Goal: Information Seeking & Learning: Find contact information

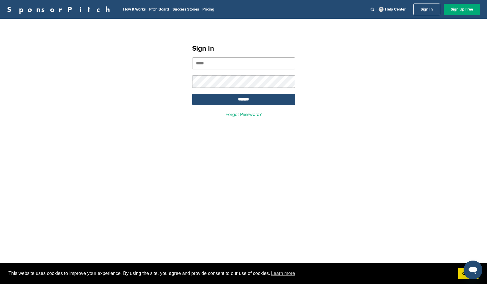
type input "**********"
click at [243, 100] on input "*******" at bounding box center [243, 99] width 103 height 11
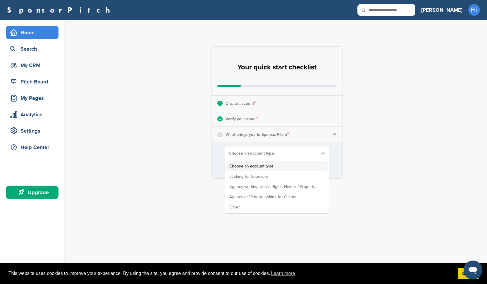
click at [246, 154] on span "Choose an account type:" at bounding box center [273, 153] width 89 height 5
click at [255, 178] on li "Looking for Sponsors" at bounding box center [277, 176] width 101 height 10
click at [259, 152] on span "Looking for Sponsors" at bounding box center [273, 153] width 89 height 5
click at [258, 175] on li "Looking for Sponsors" at bounding box center [277, 176] width 101 height 10
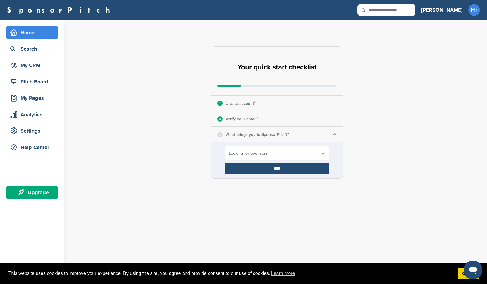
click at [258, 168] on input "****" at bounding box center [277, 169] width 105 height 12
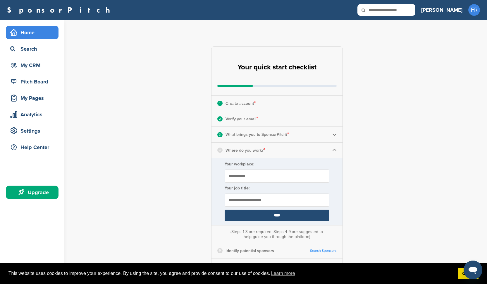
type input "**********"
type input "***"
click at [288, 214] on input "****" at bounding box center [277, 216] width 105 height 12
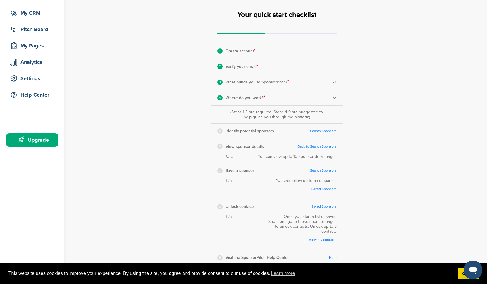
scroll to position [59, 0]
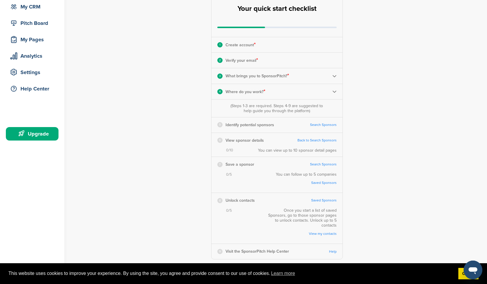
click at [318, 126] on link "Search Sponsors" at bounding box center [323, 125] width 27 height 4
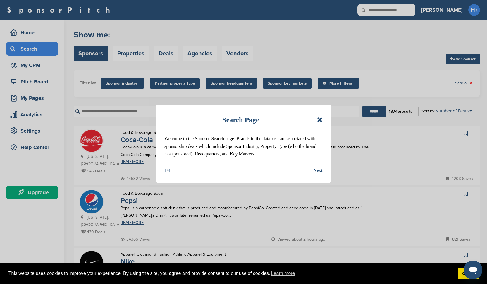
click at [317, 119] on div "Search Page" at bounding box center [243, 119] width 158 height 13
click at [321, 120] on icon at bounding box center [320, 119] width 6 height 7
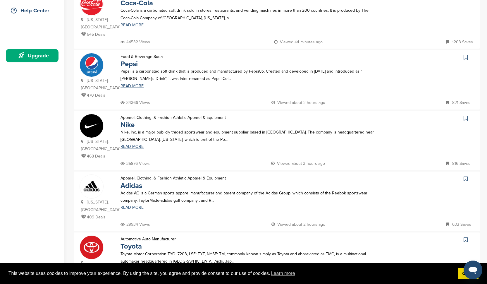
scroll to position [78, 0]
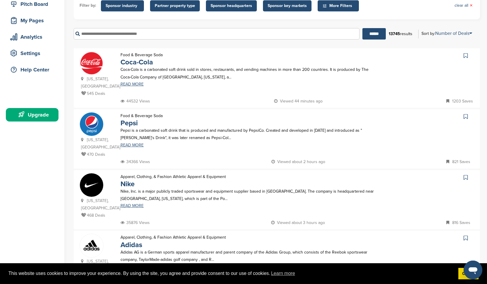
click at [91, 36] on input "text" at bounding box center [217, 33] width 286 height 11
type input "*"
drag, startPoint x: 111, startPoint y: 36, endPoint x: 106, endPoint y: 45, distance: 10.8
click at [106, 45] on li "Athleta" at bounding box center [215, 44] width 282 height 8
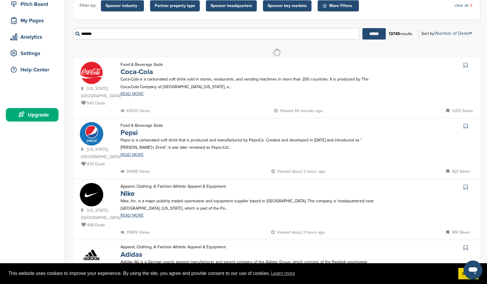
type input "*******"
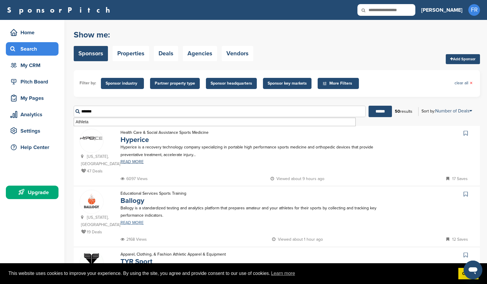
click at [133, 223] on link "READ MORE" at bounding box center [250, 223] width 258 height 4
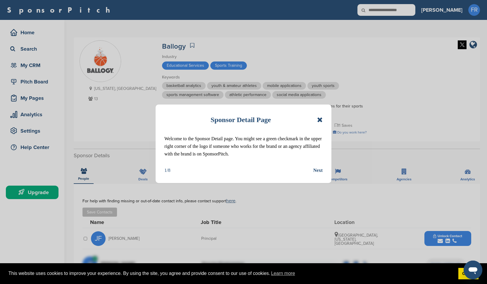
click at [319, 121] on icon at bounding box center [320, 119] width 6 height 7
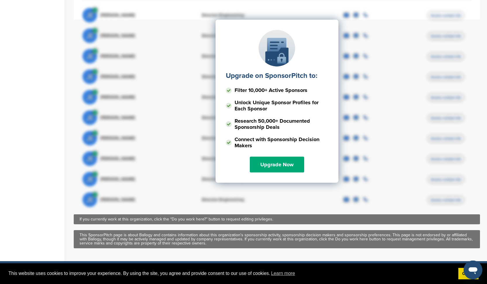
scroll to position [250, 0]
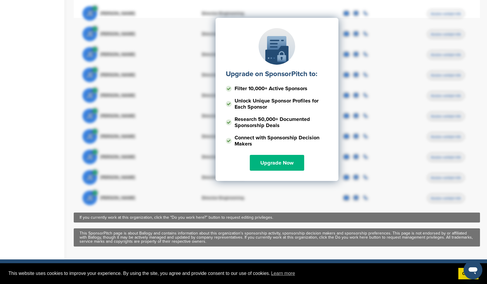
click at [282, 165] on link "Upgrade Now" at bounding box center [277, 163] width 54 height 16
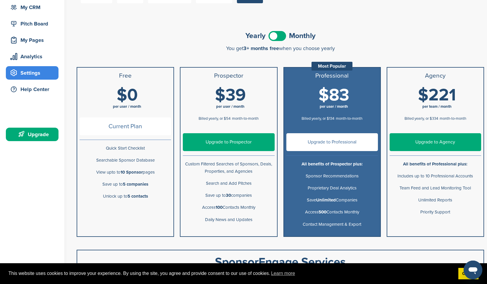
scroll to position [61, 0]
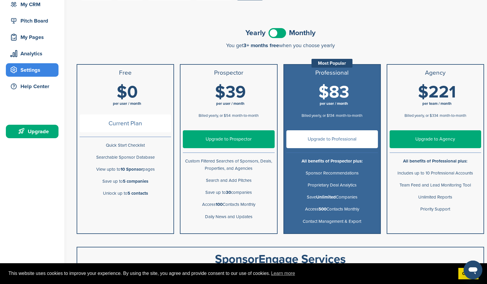
click at [223, 138] on link "Upgrade to Prospector" at bounding box center [229, 139] width 92 height 18
click at [283, 32] on span at bounding box center [278, 33] width 18 height 10
click at [241, 139] on link "Upgrade to Prospector" at bounding box center [229, 139] width 92 height 18
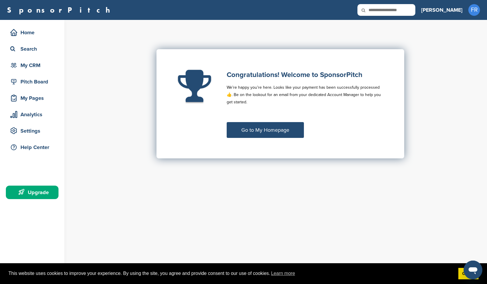
click at [257, 132] on link "Go to My Homepage" at bounding box center [265, 130] width 77 height 16
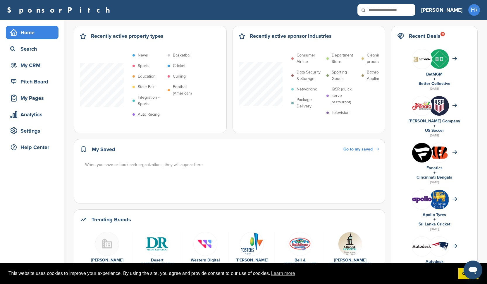
click at [405, 10] on input "text" at bounding box center [387, 10] width 58 height 12
type input "*******"
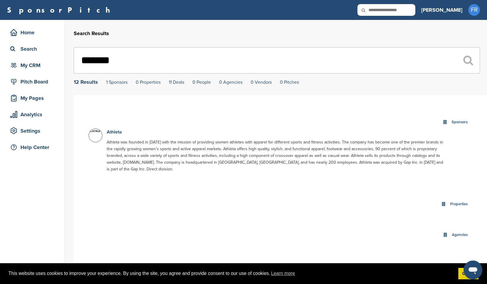
click at [117, 134] on link "Athleta" at bounding box center [114, 132] width 15 height 6
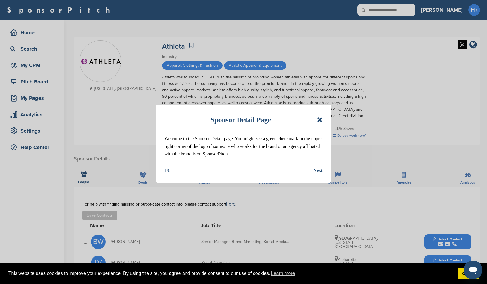
click at [321, 120] on icon at bounding box center [320, 119] width 6 height 7
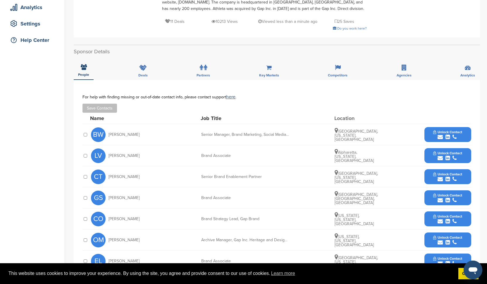
scroll to position [108, 0]
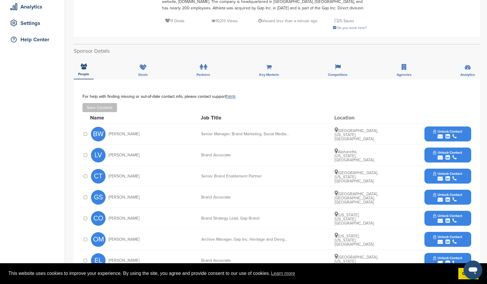
drag, startPoint x: 143, startPoint y: 136, endPoint x: 108, endPoint y: 134, distance: 35.2
click at [108, 134] on div "BW Brooklynn Wisher" at bounding box center [123, 134] width 64 height 15
copy span "Brooklynn Wisher"
click at [448, 135] on icon "submit" at bounding box center [448, 136] width 4 height 5
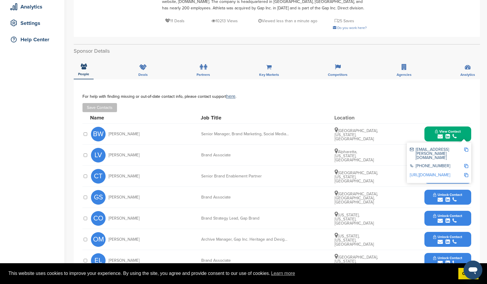
click at [466, 150] on img at bounding box center [466, 149] width 4 height 4
copy span "Brooklynn Wisher"
click at [440, 172] on link "http://www.linkedin.com/in/bwisher" at bounding box center [430, 174] width 40 height 5
click at [466, 164] on img at bounding box center [466, 166] width 4 height 4
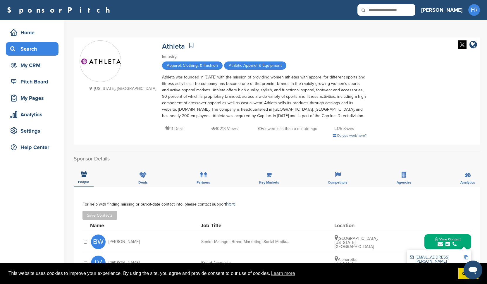
click at [23, 50] on div "Search" at bounding box center [34, 49] width 50 height 11
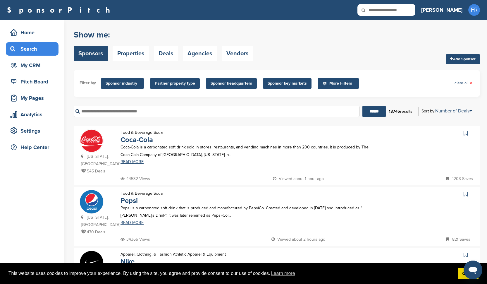
click at [218, 84] on span "Sponsor headquarters" at bounding box center [232, 83] width 42 height 6
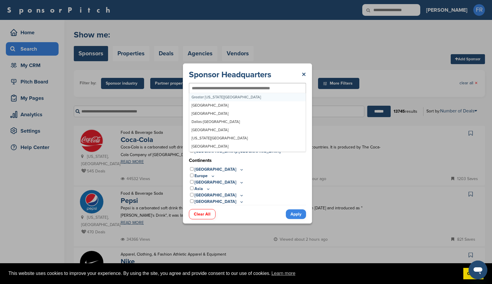
click at [217, 90] on input "text" at bounding box center [238, 87] width 92 height 5
type input "****"
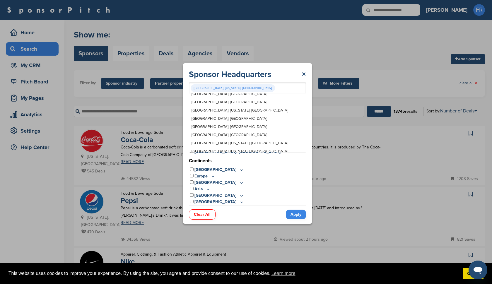
click at [292, 215] on link "Apply" at bounding box center [296, 215] width 20 height 10
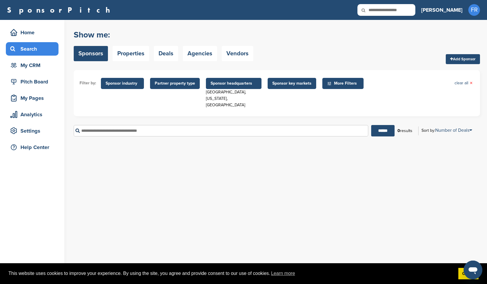
click at [239, 83] on span "Sponsor headquarters" at bounding box center [234, 83] width 46 height 6
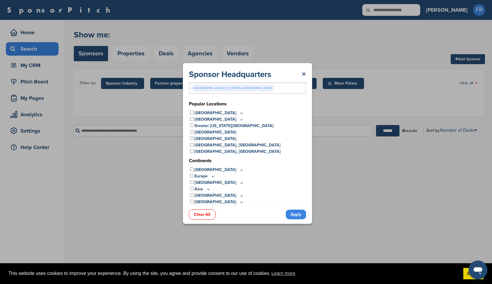
click at [229, 90] on div "Richmond, Virginia, USA" at bounding box center [247, 88] width 117 height 11
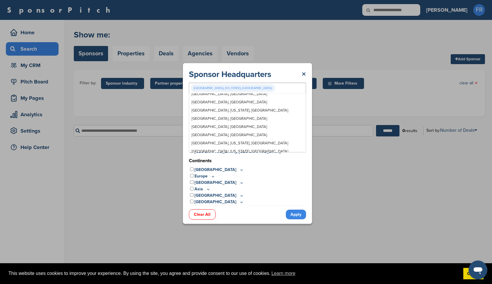
scroll to position [0, 0]
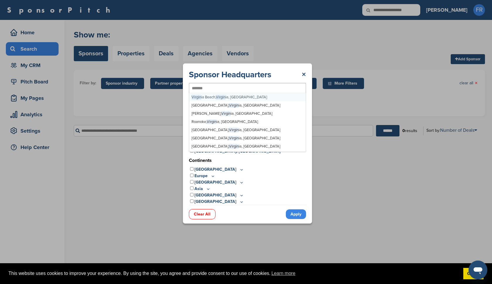
type input "********"
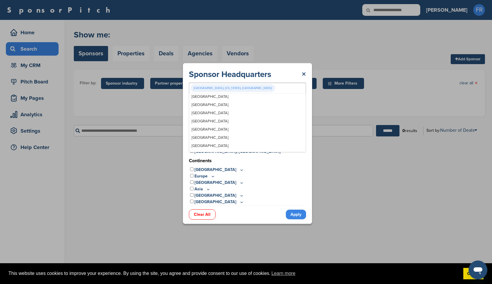
scroll to position [3309, 0]
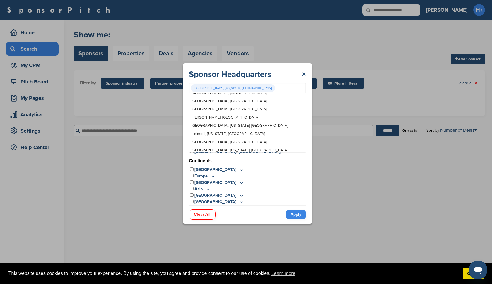
click at [293, 215] on link "Apply" at bounding box center [296, 215] width 20 height 10
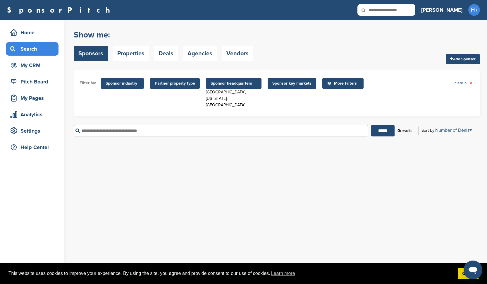
click at [241, 87] on span "Sponsor headquarters" at bounding box center [234, 83] width 56 height 11
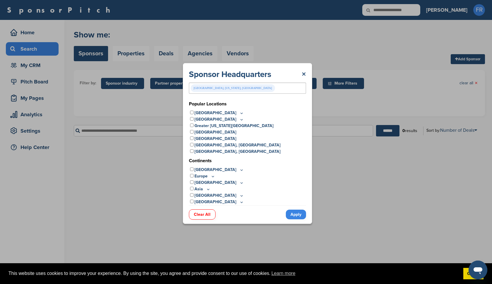
click at [251, 89] on div "Charlottesville, Virginia, USA" at bounding box center [247, 88] width 117 height 11
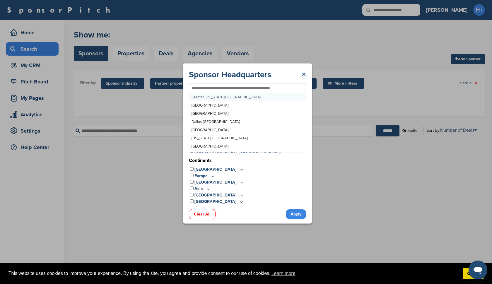
click at [304, 74] on link "×" at bounding box center [303, 74] width 4 height 11
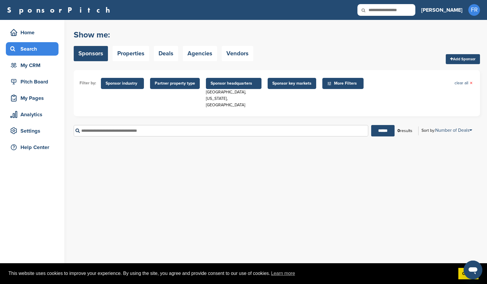
click at [281, 85] on span "Sponsor key markets" at bounding box center [291, 83] width 39 height 6
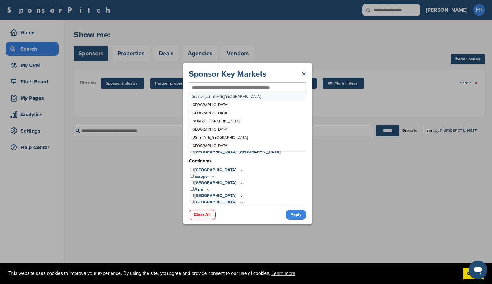
click at [220, 88] on input "text" at bounding box center [238, 87] width 92 height 5
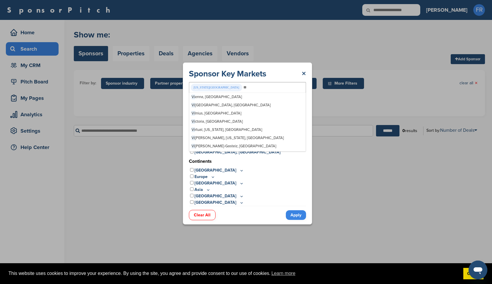
type input "*"
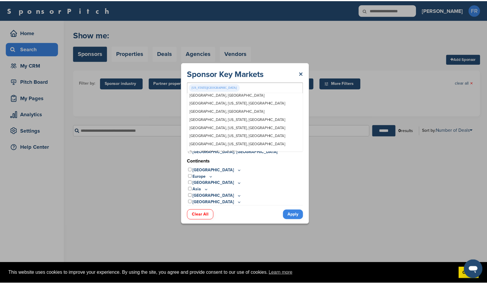
scroll to position [2269, 0]
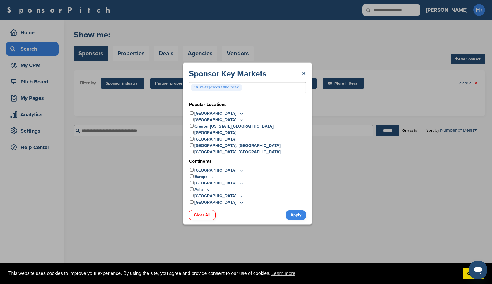
click at [290, 174] on div "Europe" at bounding box center [247, 177] width 117 height 6
click at [295, 215] on link "Apply" at bounding box center [296, 215] width 20 height 10
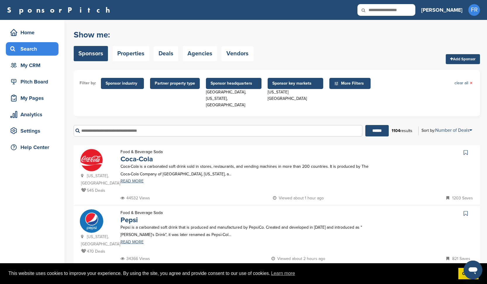
click at [232, 83] on span "Sponsor headquarters" at bounding box center [234, 83] width 46 height 6
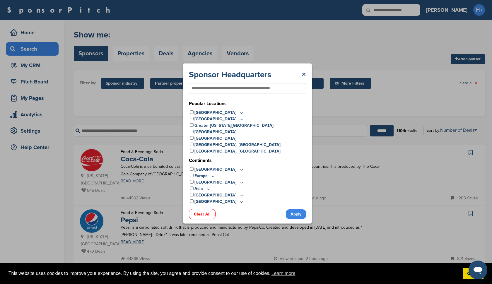
click at [303, 74] on link "×" at bounding box center [303, 74] width 4 height 11
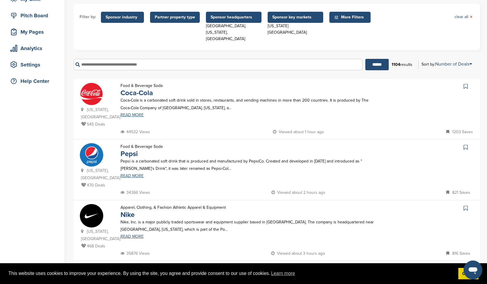
scroll to position [0, 0]
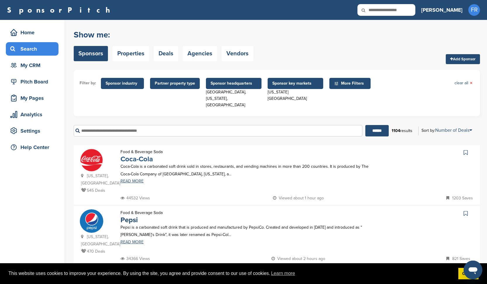
click at [145, 155] on link "Coca-Cola" at bounding box center [137, 159] width 32 height 8
click at [378, 11] on icon at bounding box center [368, 10] width 20 height 12
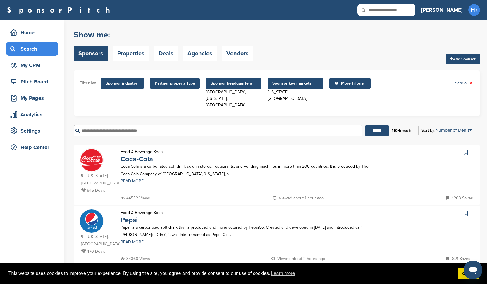
click at [378, 8] on icon at bounding box center [368, 10] width 20 height 12
click at [33, 48] on div "Search" at bounding box center [34, 49] width 50 height 11
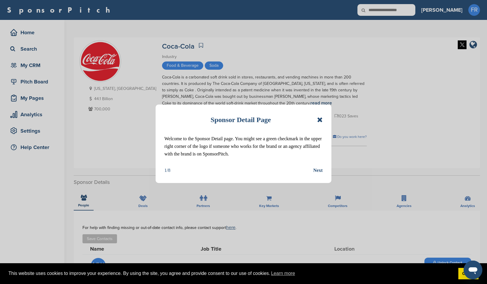
click at [318, 121] on icon at bounding box center [320, 119] width 6 height 7
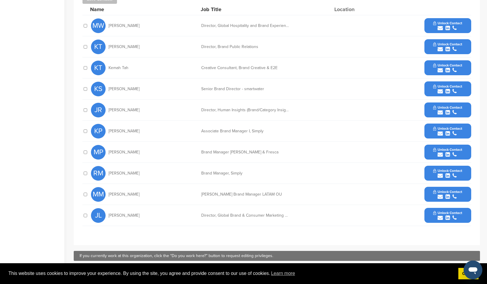
scroll to position [236, 0]
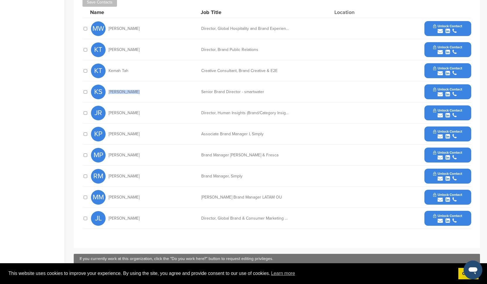
drag, startPoint x: 133, startPoint y: 91, endPoint x: 109, endPoint y: 91, distance: 23.7
click at [109, 91] on div "KS Kate Santore" at bounding box center [123, 92] width 64 height 15
copy span "Kate Santore"
click at [369, 0] on div "Save Contacts" at bounding box center [277, 2] width 389 height 9
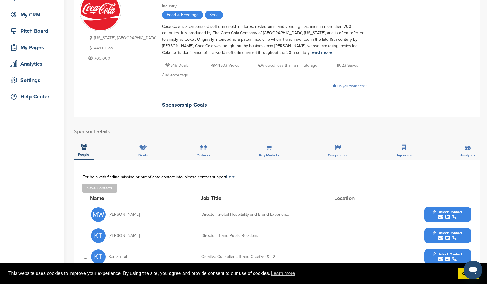
scroll to position [0, 0]
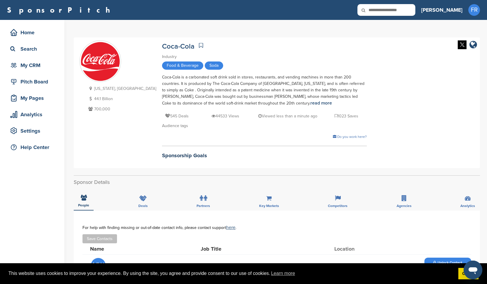
click at [402, 12] on input "text" at bounding box center [387, 10] width 58 height 12
type input "****"
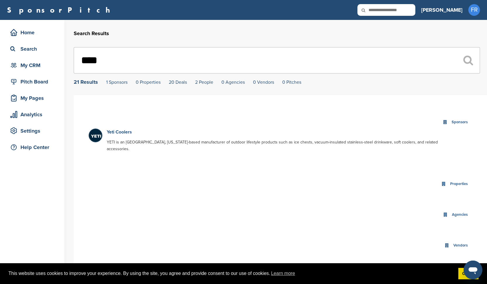
click at [118, 132] on link "Yeti Coolers" at bounding box center [119, 132] width 25 height 6
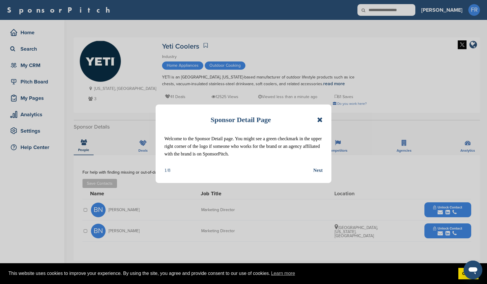
click at [322, 120] on icon at bounding box center [320, 119] width 6 height 7
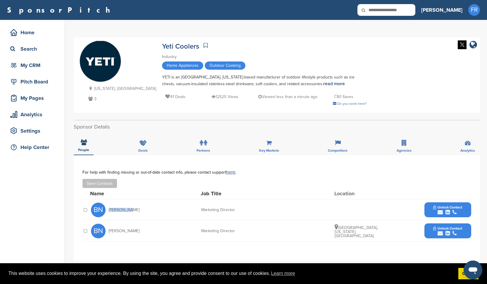
drag, startPoint x: 125, startPoint y: 210, endPoint x: 108, endPoint y: 210, distance: 17.3
click at [108, 210] on div "BN [PERSON_NAME]" at bounding box center [123, 210] width 64 height 15
copy span "[PERSON_NAME]"
click at [443, 211] on icon "submit" at bounding box center [440, 212] width 5 height 5
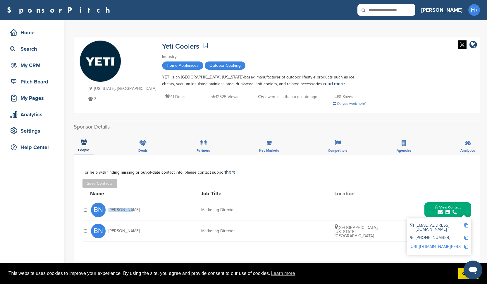
click at [467, 226] on img at bounding box center [466, 225] width 4 height 4
copy span "[PERSON_NAME]"
click at [466, 226] on img at bounding box center [466, 225] width 4 height 4
click at [378, 11] on icon at bounding box center [368, 10] width 20 height 12
click at [402, 14] on input "text" at bounding box center [387, 10] width 58 height 12
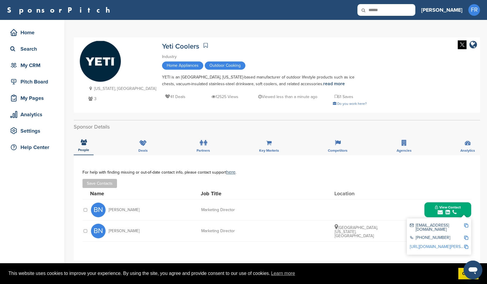
type input "******"
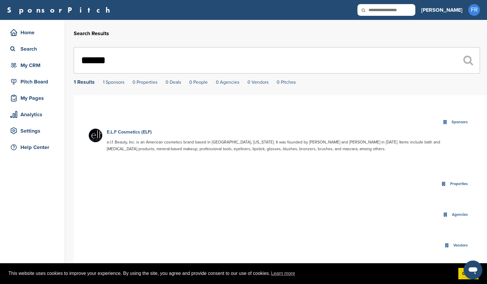
click at [119, 133] on link "E.L.F Cosmetics (ELF)" at bounding box center [129, 132] width 45 height 6
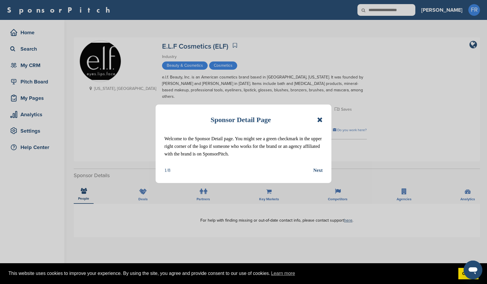
click at [319, 120] on icon at bounding box center [320, 119] width 6 height 7
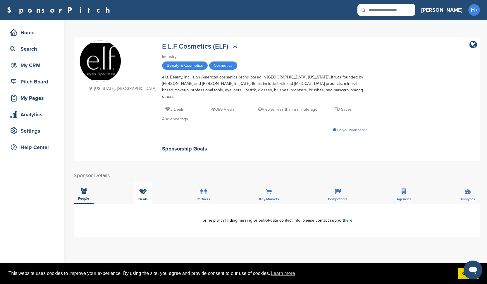
click at [142, 187] on div "Deals" at bounding box center [143, 193] width 18 height 22
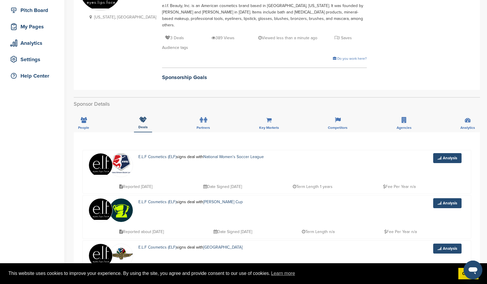
scroll to position [70, 0]
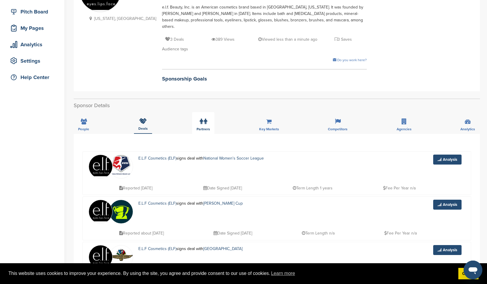
click at [198, 127] on span "Partners" at bounding box center [203, 129] width 13 height 4
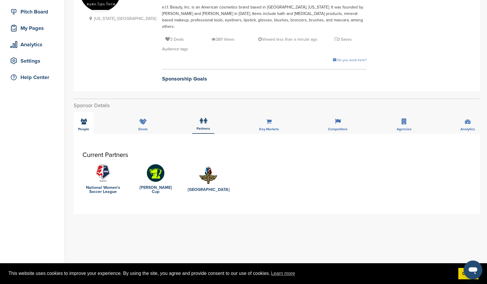
click at [83, 112] on div "People" at bounding box center [84, 123] width 20 height 22
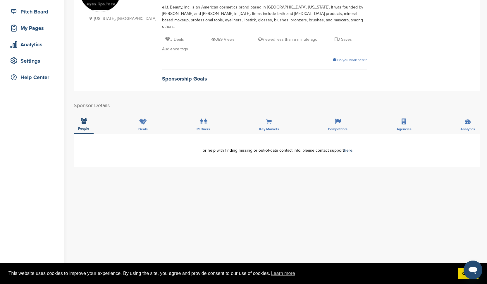
scroll to position [0, 0]
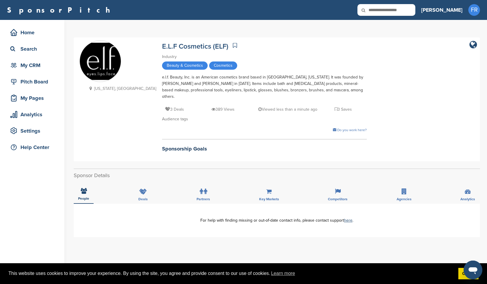
click at [409, 11] on input "text" at bounding box center [387, 10] width 58 height 12
type input "*******"
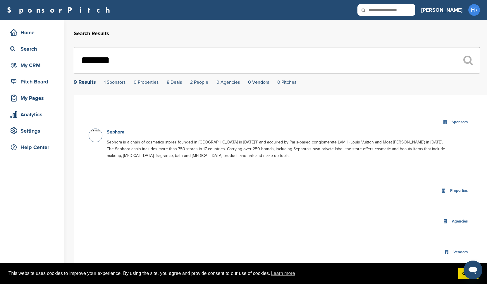
click at [119, 133] on link "Sephora" at bounding box center [116, 132] width 18 height 6
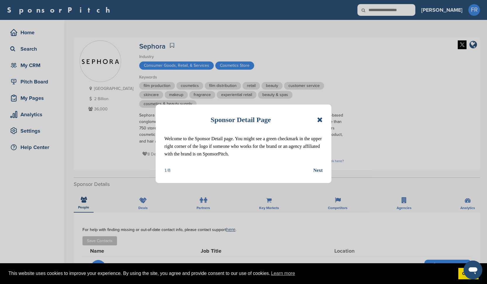
click at [321, 121] on icon at bounding box center [320, 119] width 6 height 7
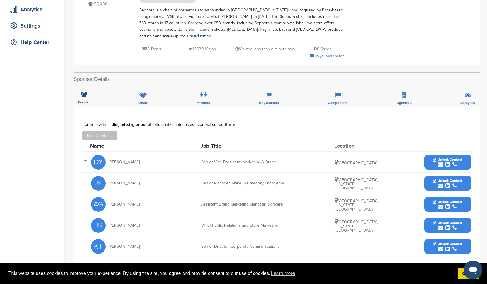
scroll to position [117, 0]
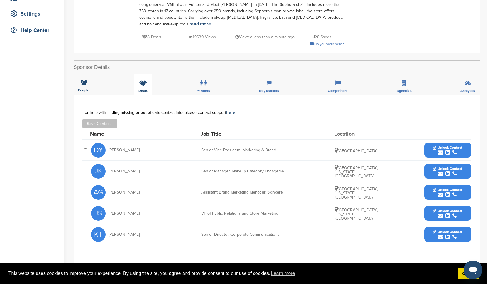
click at [143, 90] on span "Deals" at bounding box center [142, 91] width 9 height 4
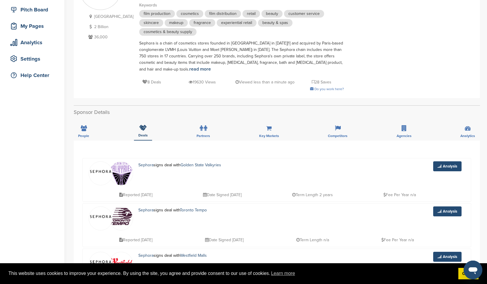
scroll to position [59, 0]
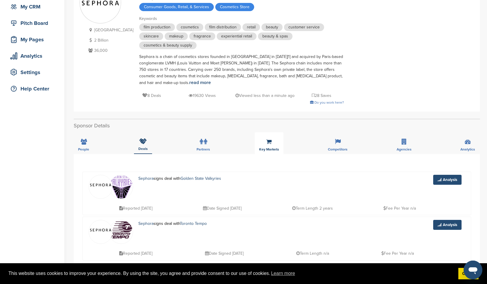
click at [267, 147] on div "Key Markets" at bounding box center [269, 143] width 29 height 22
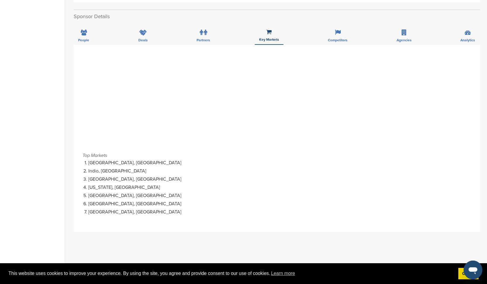
scroll to position [176, 0]
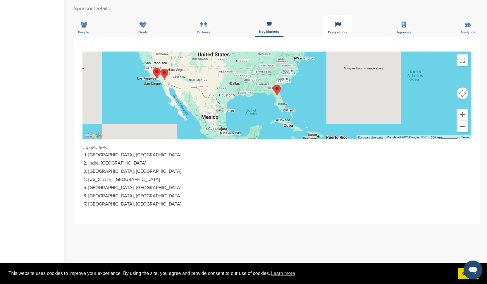
click at [333, 36] on div "Competitors" at bounding box center [338, 26] width 28 height 22
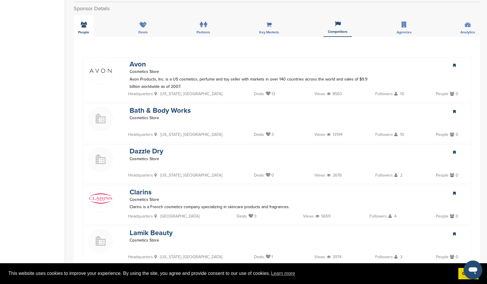
click at [84, 29] on div "People" at bounding box center [84, 26] width 20 height 22
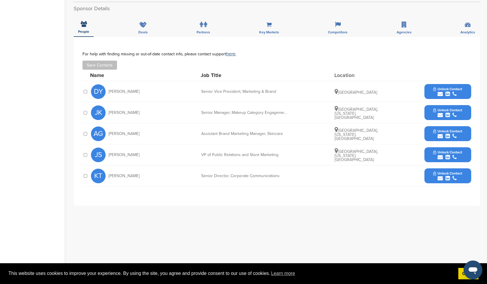
scroll to position [0, 0]
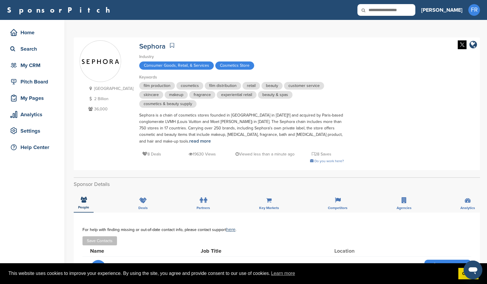
click at [378, 11] on icon at bounding box center [368, 10] width 20 height 12
click at [169, 65] on span "Consumer Goods, Retail, & Services" at bounding box center [176, 65] width 75 height 8
click at [378, 10] on icon at bounding box center [368, 10] width 20 height 12
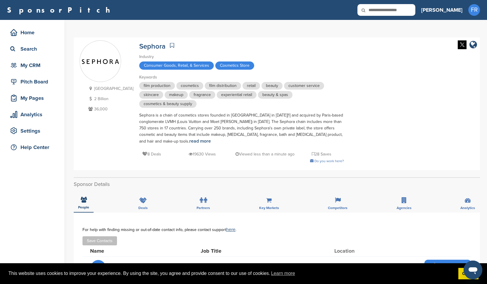
click at [378, 10] on icon at bounding box center [368, 10] width 20 height 12
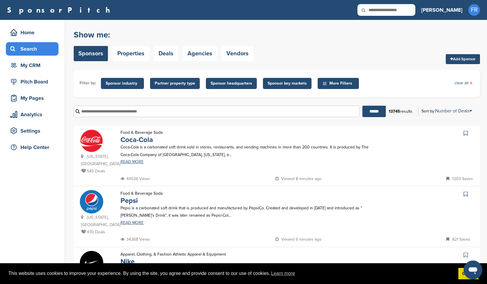
click at [118, 81] on span "Sponsor industry" at bounding box center [123, 83] width 34 height 6
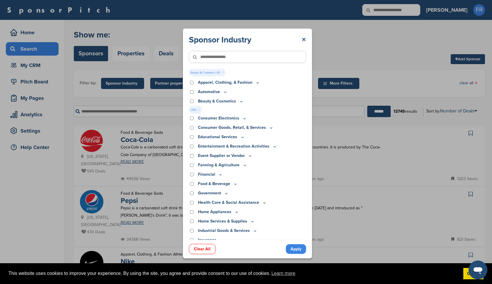
click at [291, 251] on link "Apply" at bounding box center [296, 249] width 20 height 10
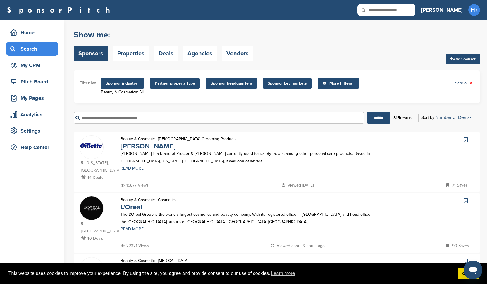
click at [406, 11] on input "text" at bounding box center [387, 10] width 58 height 12
type input "**********"
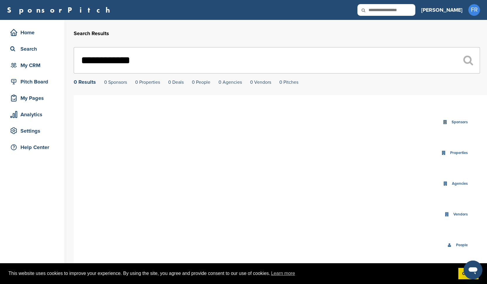
click at [117, 62] on input "**********" at bounding box center [277, 60] width 406 height 26
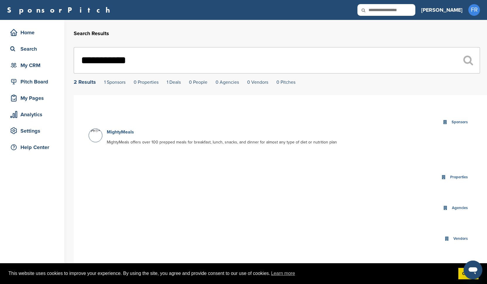
type input "**********"
click at [129, 133] on link "MightyMeals" at bounding box center [120, 132] width 27 height 6
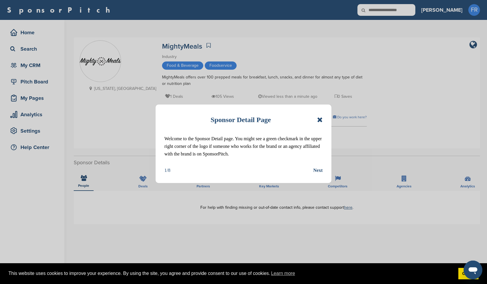
click at [320, 120] on icon at bounding box center [320, 119] width 6 height 7
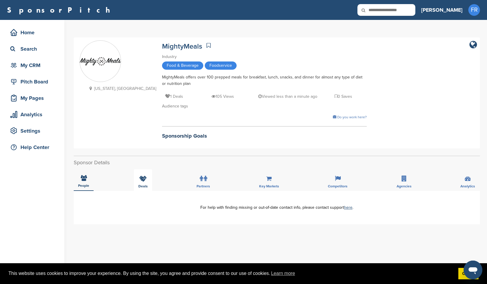
click at [142, 180] on icon at bounding box center [143, 179] width 8 height 6
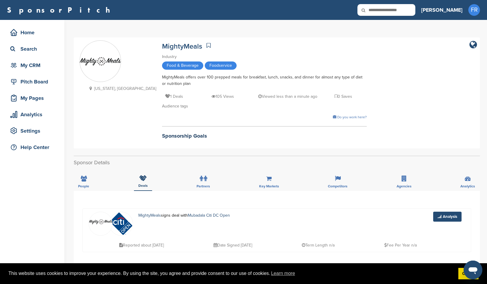
click at [406, 9] on input "text" at bounding box center [387, 10] width 58 height 12
type input "******"
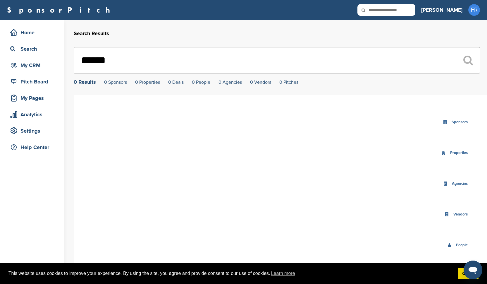
drag, startPoint x: 119, startPoint y: 65, endPoint x: 74, endPoint y: 58, distance: 44.7
click at [74, 58] on input "******" at bounding box center [277, 60] width 406 height 26
paste input "*****"
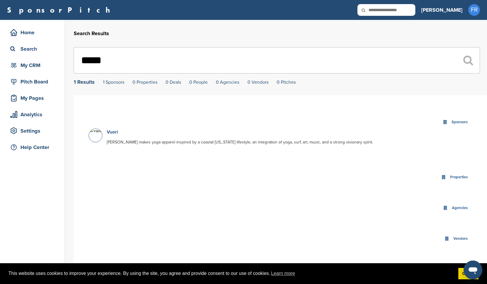
type input "*****"
click at [116, 133] on link "Vuori" at bounding box center [112, 132] width 11 height 6
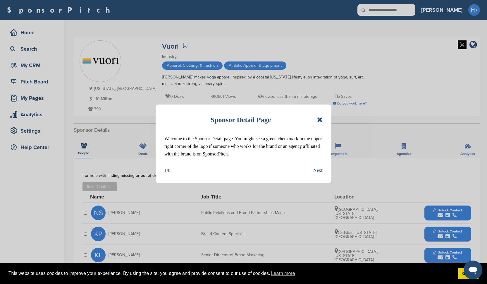
click at [318, 122] on icon at bounding box center [320, 119] width 6 height 7
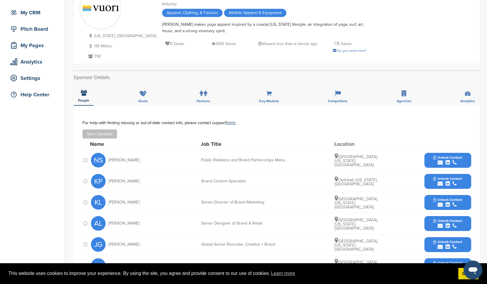
scroll to position [59, 0]
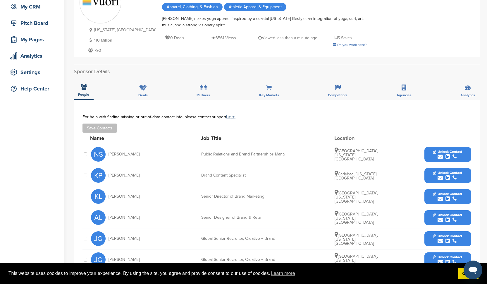
click at [448, 153] on span "Unlock Contact" at bounding box center [447, 152] width 29 height 4
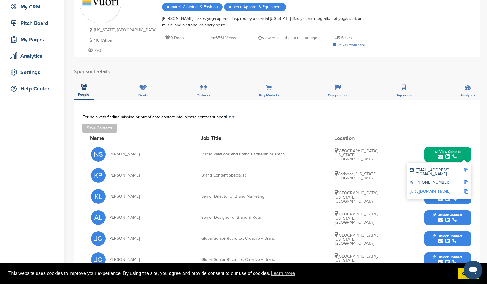
click at [440, 189] on link "http://www.linkedin.com/in/nicoleseles" at bounding box center [430, 191] width 40 height 5
click at [467, 169] on img at bounding box center [466, 170] width 4 height 4
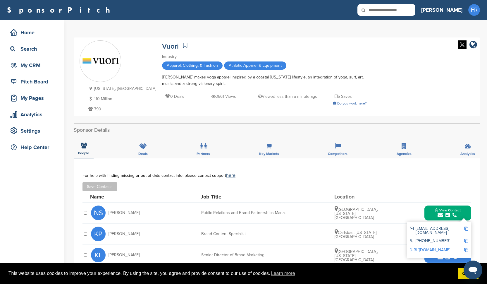
click at [378, 12] on icon at bounding box center [368, 10] width 20 height 12
click at [378, 10] on icon at bounding box center [368, 10] width 20 height 12
click at [378, 9] on icon at bounding box center [368, 10] width 20 height 12
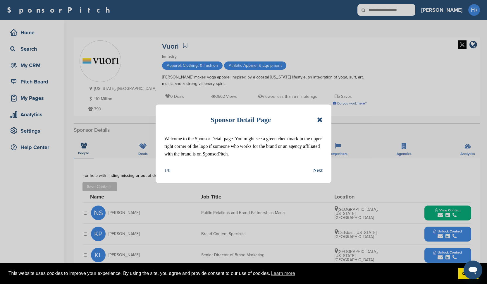
click at [318, 120] on icon at bounding box center [320, 119] width 6 height 7
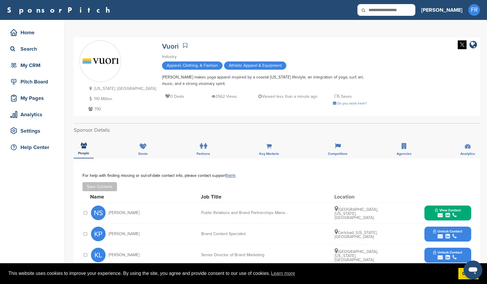
click at [378, 9] on icon at bounding box center [368, 10] width 20 height 12
click at [15, 48] on icon at bounding box center [13, 48] width 7 height 5
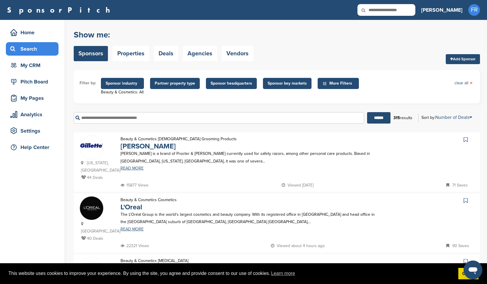
click at [118, 82] on span "Sponsor industry" at bounding box center [123, 83] width 34 height 6
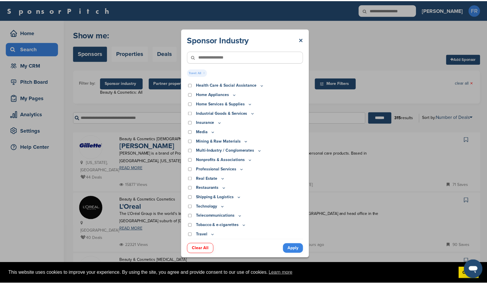
scroll to position [117, 0]
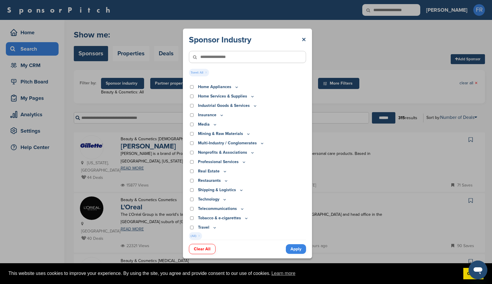
click at [296, 250] on link "Apply" at bounding box center [296, 249] width 20 height 10
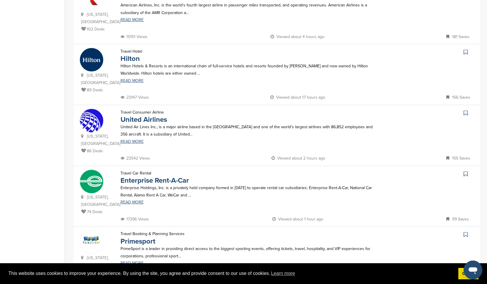
scroll to position [459, 0]
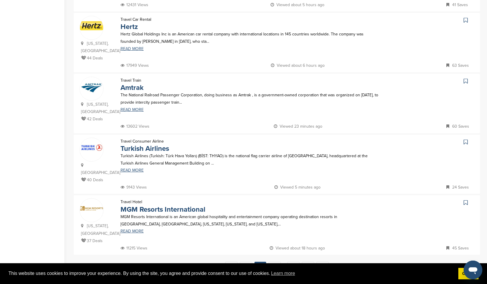
scroll to position [502, 0]
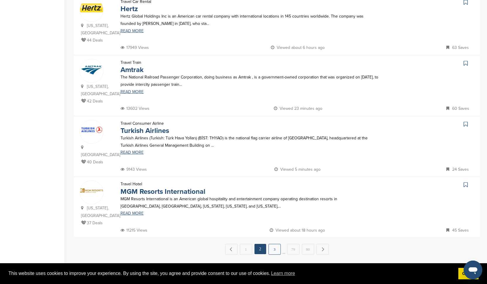
click at [274, 244] on link "3" at bounding box center [275, 249] width 12 height 11
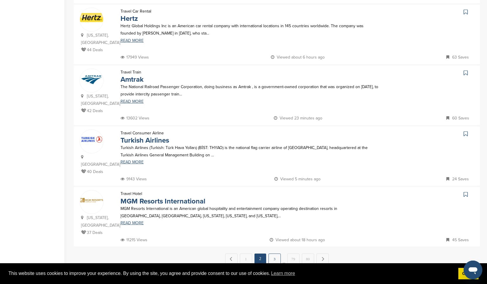
scroll to position [0, 0]
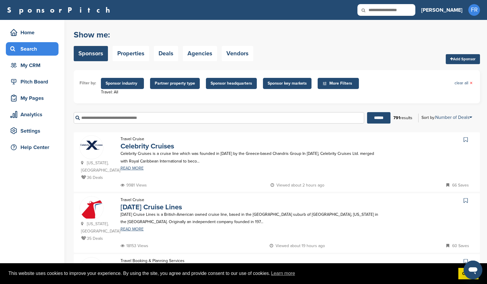
click at [411, 11] on input "text" at bounding box center [387, 10] width 58 height 12
type input "*********"
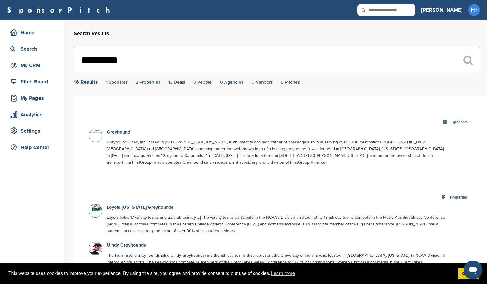
click at [120, 132] on link "Greyhound" at bounding box center [118, 132] width 23 height 6
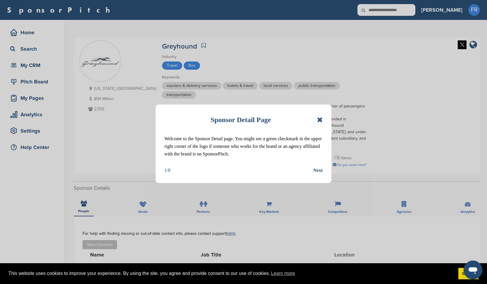
click at [320, 119] on icon at bounding box center [320, 119] width 6 height 7
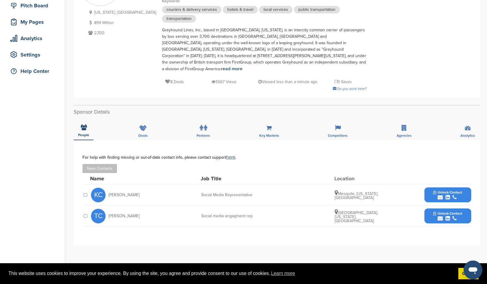
scroll to position [113, 0]
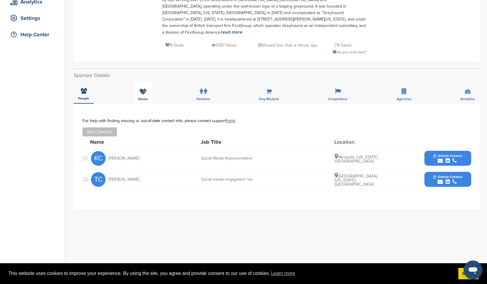
click at [141, 88] on div "Deals" at bounding box center [143, 93] width 18 height 22
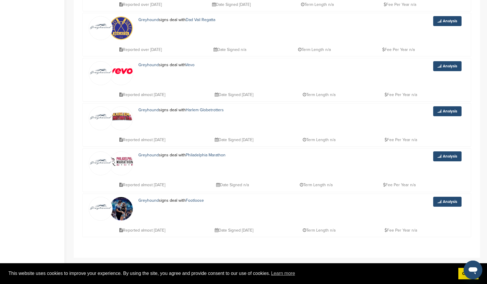
scroll to position [0, 0]
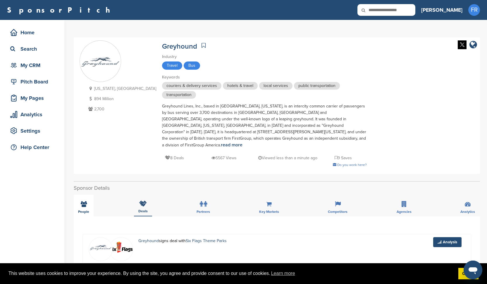
click at [81, 202] on div "People" at bounding box center [84, 206] width 20 height 22
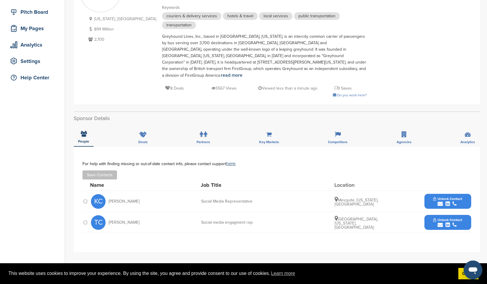
scroll to position [103, 0]
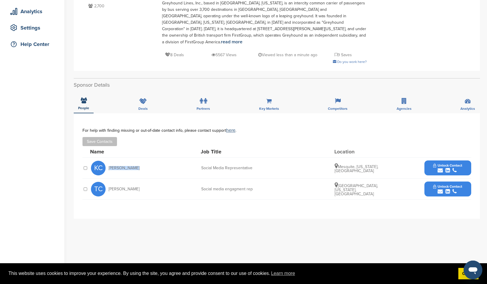
drag, startPoint x: 135, startPoint y: 162, endPoint x: 109, endPoint y: 161, distance: 26.9
click at [109, 161] on div "KC Katrina Cook" at bounding box center [123, 168] width 64 height 15
copy span "Katrina Cook"
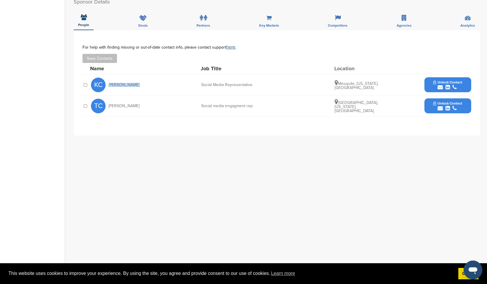
scroll to position [0, 0]
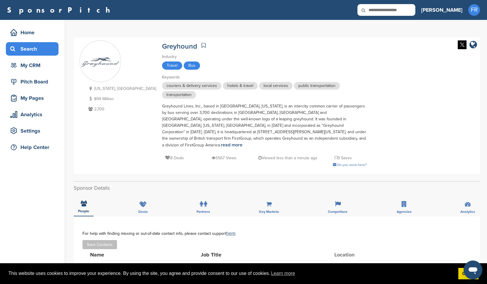
click at [26, 53] on div "Search" at bounding box center [34, 49] width 50 height 11
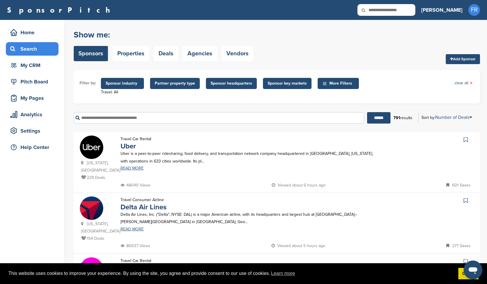
click at [123, 82] on span "Sponsor industry" at bounding box center [123, 83] width 34 height 6
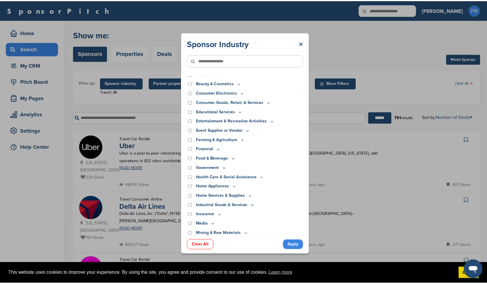
scroll to position [16, 0]
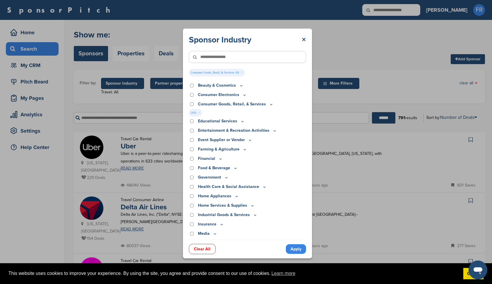
click at [294, 248] on link "Apply" at bounding box center [296, 249] width 20 height 10
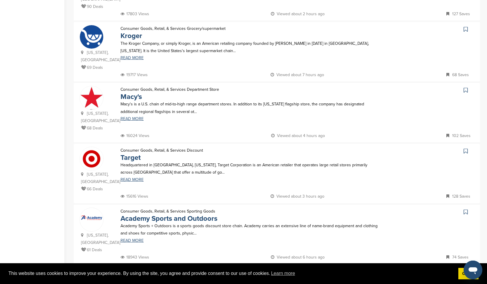
scroll to position [359, 0]
click at [133, 154] on link "Target" at bounding box center [131, 158] width 20 height 8
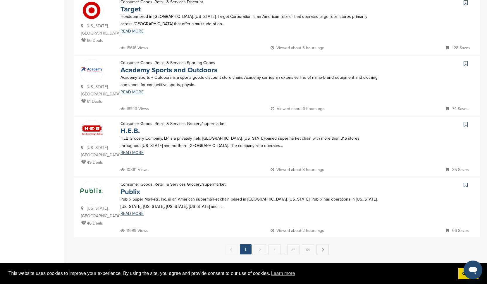
scroll to position [509, 0]
click at [259, 243] on link "2" at bounding box center [260, 248] width 12 height 11
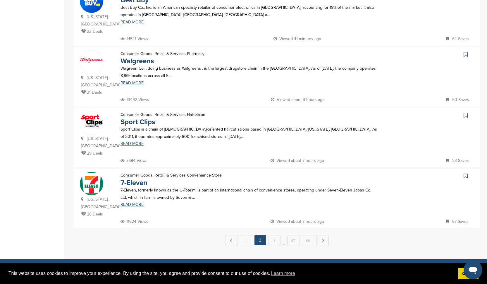
scroll to position [518, 0]
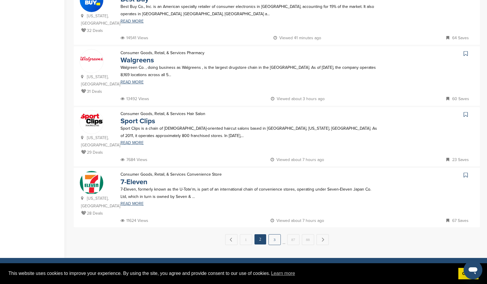
click at [276, 234] on link "3" at bounding box center [275, 239] width 12 height 11
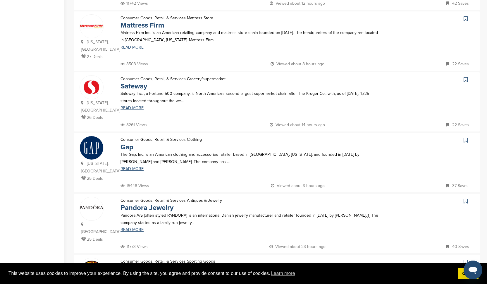
scroll to position [196, 0]
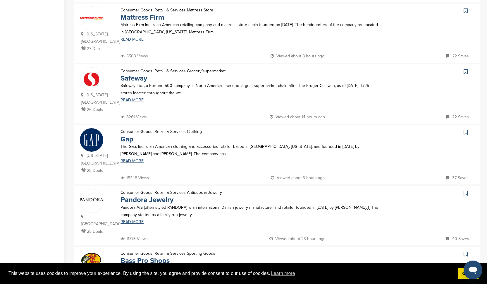
click at [96, 128] on img at bounding box center [91, 139] width 23 height 23
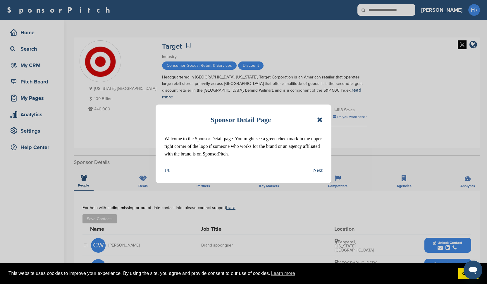
click at [320, 118] on icon at bounding box center [320, 119] width 6 height 7
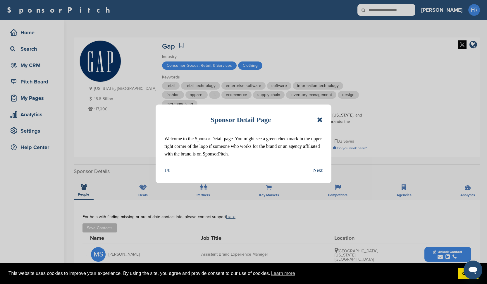
click at [320, 121] on icon at bounding box center [320, 119] width 6 height 7
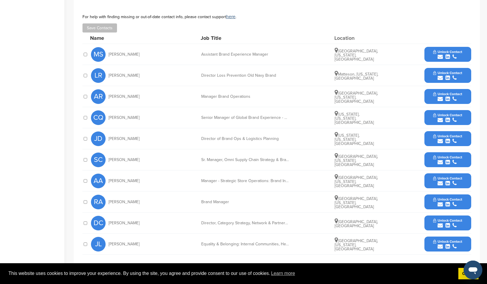
scroll to position [178, 0]
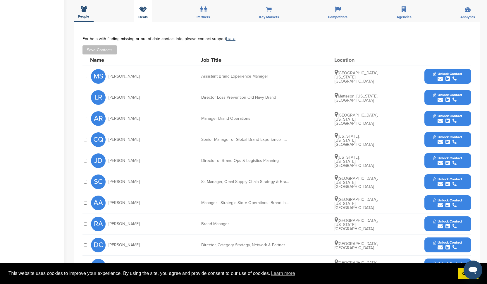
click at [144, 13] on div "Deals" at bounding box center [143, 11] width 18 height 22
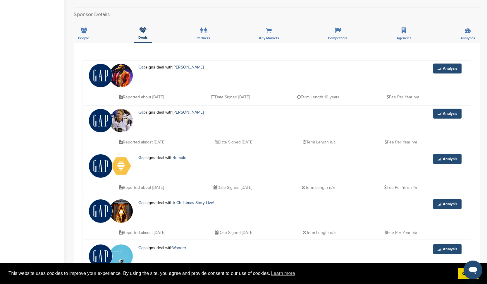
scroll to position [158, 0]
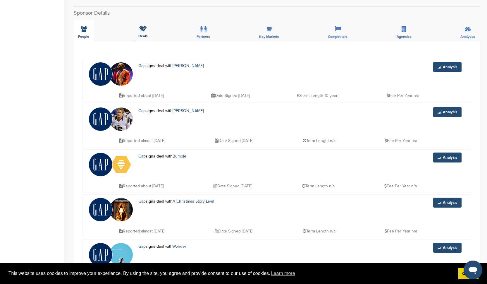
click at [82, 31] on icon at bounding box center [84, 29] width 6 height 6
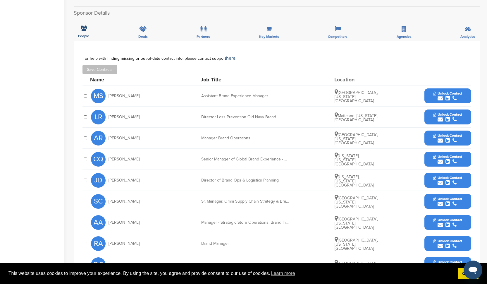
scroll to position [0, 0]
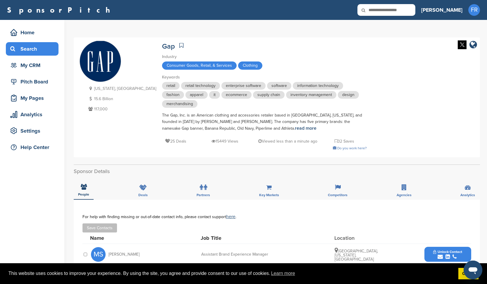
click at [25, 46] on div "Search" at bounding box center [34, 49] width 50 height 11
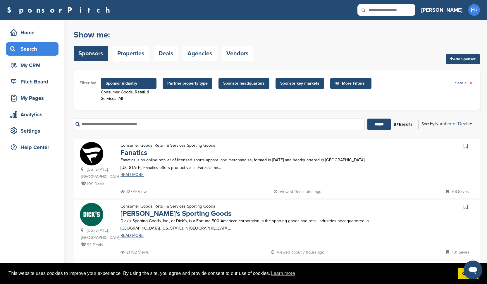
click at [296, 83] on span "Sponsor key markets" at bounding box center [299, 83] width 39 height 6
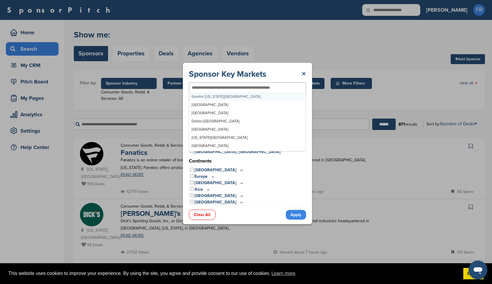
click at [213, 86] on input "text" at bounding box center [238, 87] width 92 height 5
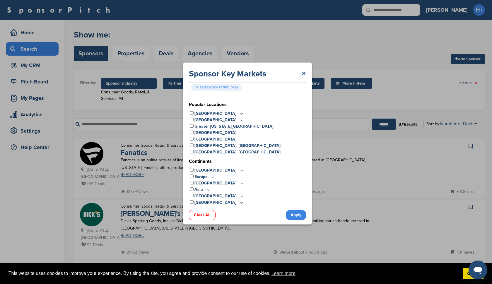
click at [294, 215] on link "Apply" at bounding box center [296, 215] width 20 height 10
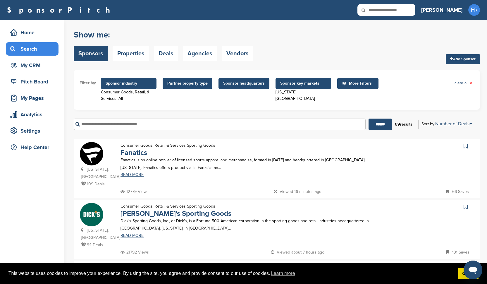
click at [343, 81] on span "More Filters" at bounding box center [359, 83] width 34 height 6
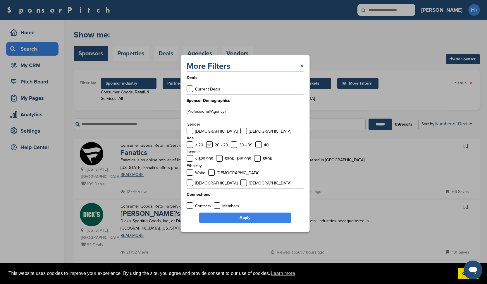
click at [209, 148] on label at bounding box center [209, 144] width 6 height 6
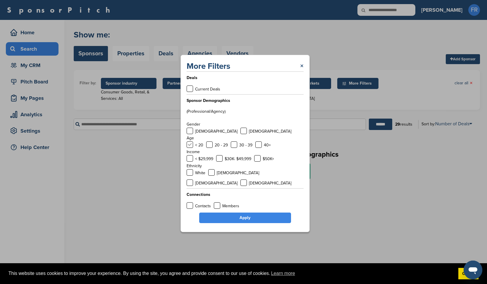
click at [190, 148] on label at bounding box center [190, 144] width 6 height 6
click at [228, 213] on link "Apply" at bounding box center [245, 217] width 92 height 11
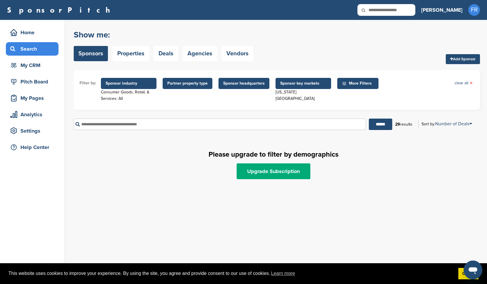
click at [125, 82] on span "Sponsor industry" at bounding box center [129, 83] width 46 height 6
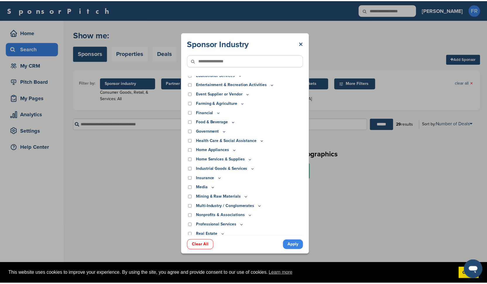
scroll to position [110, 0]
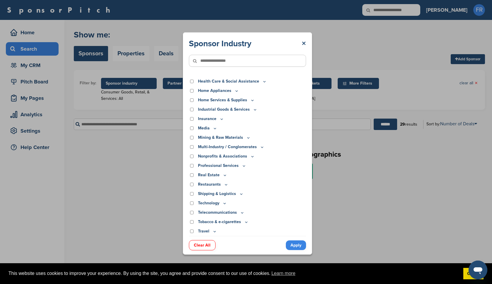
click at [294, 246] on link "Apply" at bounding box center [296, 245] width 20 height 10
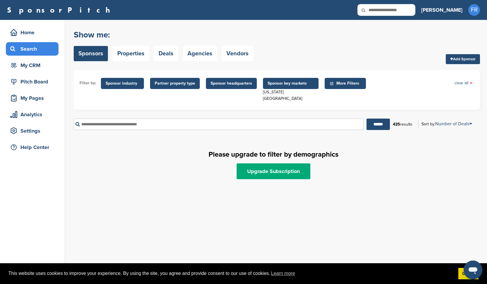
click at [288, 85] on span "Sponsor key markets" at bounding box center [291, 83] width 46 height 6
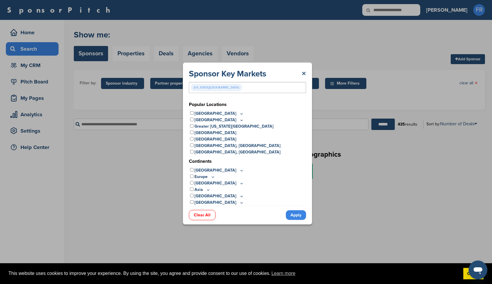
click at [234, 89] on div "Washington Metro Area" at bounding box center [247, 87] width 117 height 11
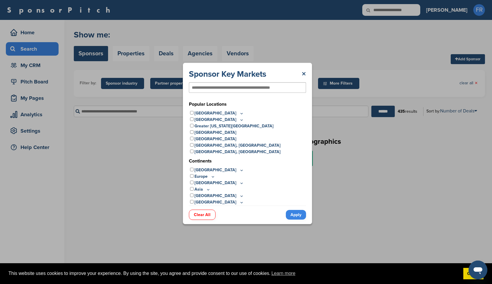
click at [292, 216] on link "Apply" at bounding box center [296, 215] width 20 height 10
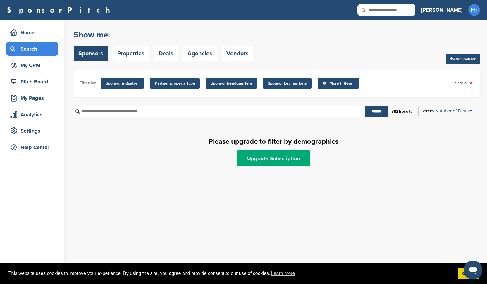
click at [332, 86] on span "More Filters" at bounding box center [339, 83] width 34 height 6
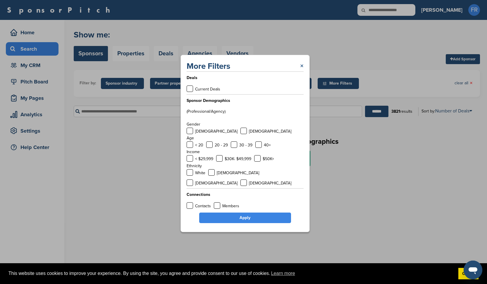
click at [302, 71] on link "×" at bounding box center [302, 66] width 4 height 11
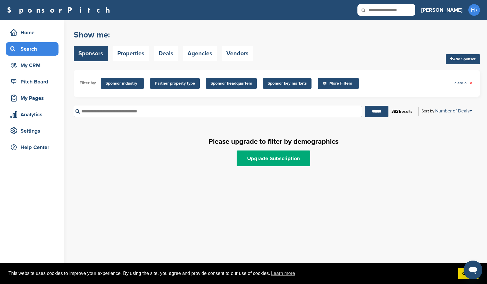
click at [331, 87] on span "More Filters" at bounding box center [338, 83] width 41 height 11
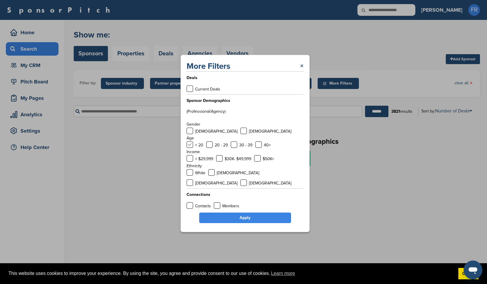
click at [188, 148] on label at bounding box center [190, 144] width 6 height 6
click at [210, 148] on label at bounding box center [209, 144] width 6 height 6
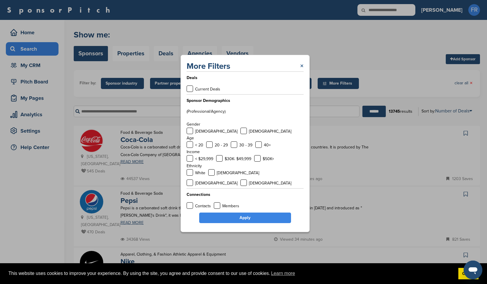
click at [301, 71] on link "×" at bounding box center [302, 66] width 4 height 11
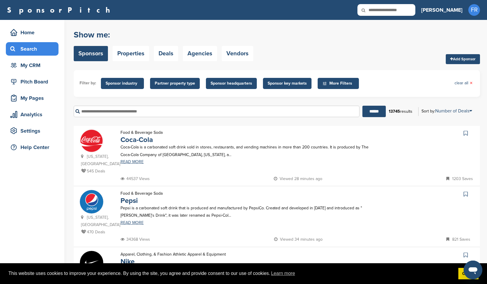
click at [378, 11] on icon at bounding box center [368, 10] width 20 height 12
click at [378, 10] on icon at bounding box center [368, 10] width 20 height 12
click at [88, 49] on link "Sponsors" at bounding box center [91, 53] width 34 height 15
click at [400, 11] on input "text" at bounding box center [387, 10] width 58 height 12
type input "*********"
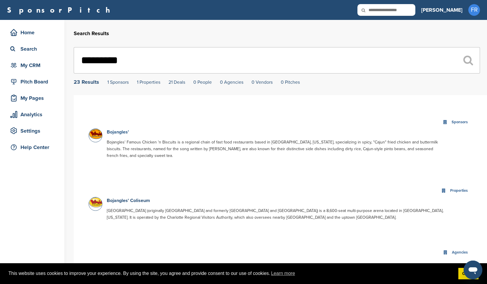
click at [121, 132] on link "Bojangles'" at bounding box center [118, 132] width 22 height 6
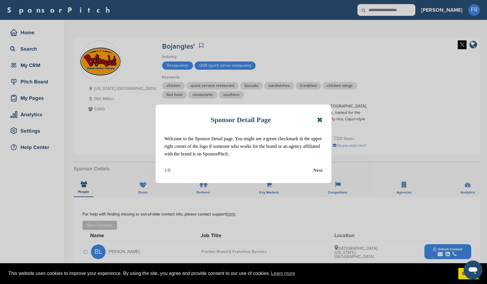
click at [319, 120] on icon at bounding box center [320, 119] width 6 height 7
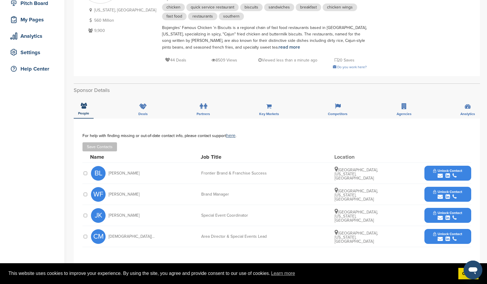
scroll to position [89, 0]
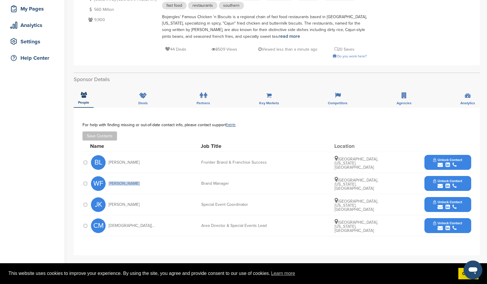
drag, startPoint x: 133, startPoint y: 184, endPoint x: 107, endPoint y: 182, distance: 26.4
click at [107, 182] on div "[PERSON_NAME]" at bounding box center [123, 183] width 64 height 15
copy span "[PERSON_NAME]"
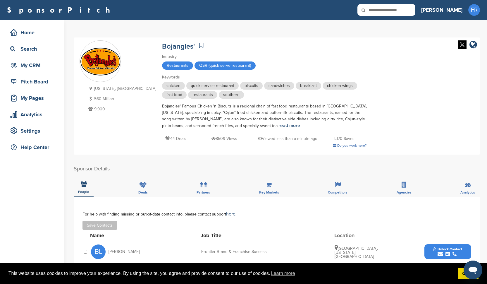
click at [409, 11] on input "text" at bounding box center [387, 10] width 58 height 12
type input "********"
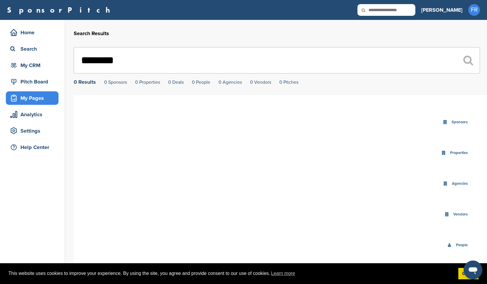
click at [28, 100] on div "My Pages" at bounding box center [34, 98] width 50 height 11
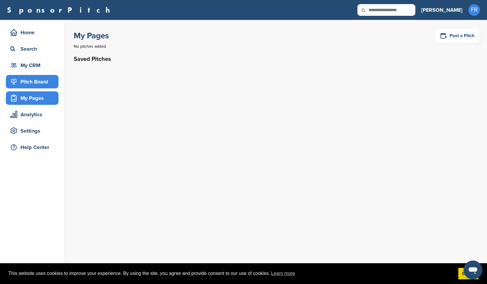
click at [27, 84] on div "Pitch Board" at bounding box center [34, 81] width 50 height 11
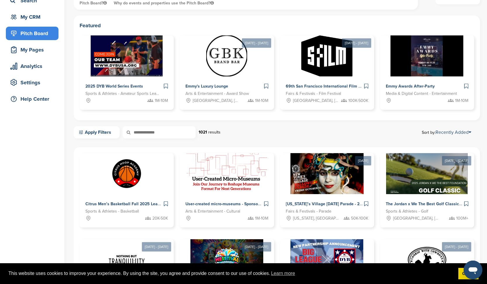
scroll to position [91, 0]
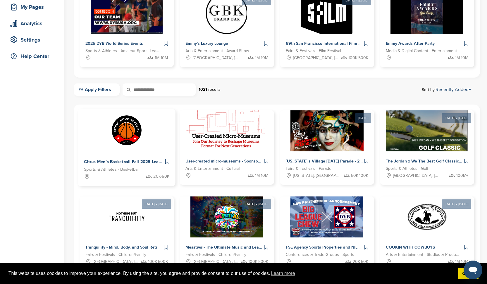
click at [118, 132] on img at bounding box center [127, 130] width 42 height 42
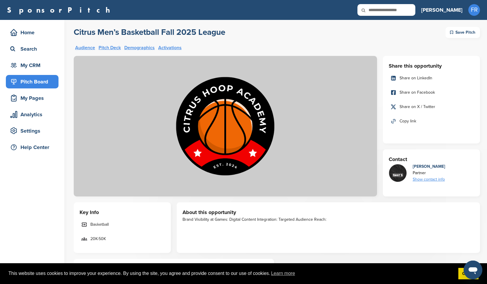
click at [428, 179] on div "Show contact info" at bounding box center [429, 179] width 32 height 6
click at [330, 171] on img at bounding box center [225, 126] width 303 height 140
click at [109, 48] on link "Pitch Deck" at bounding box center [110, 47] width 22 height 5
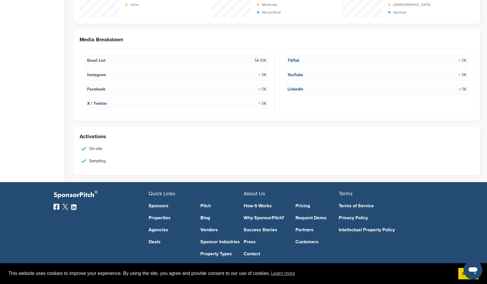
scroll to position [991, 0]
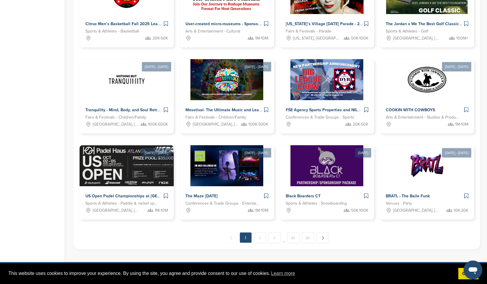
scroll to position [229, 0]
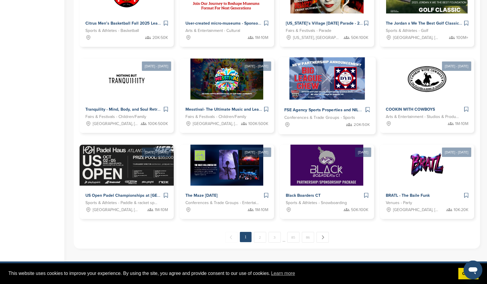
click at [334, 79] on img at bounding box center [327, 78] width 76 height 42
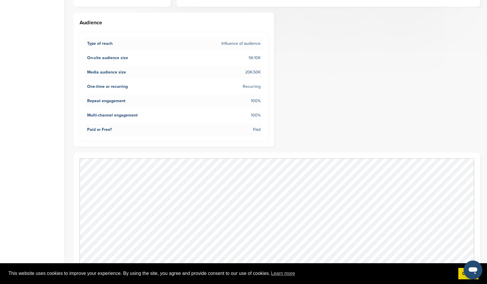
scroll to position [246, 0]
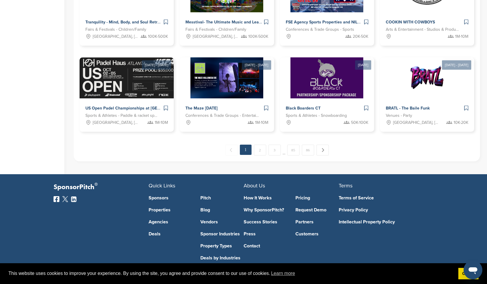
scroll to position [328, 0]
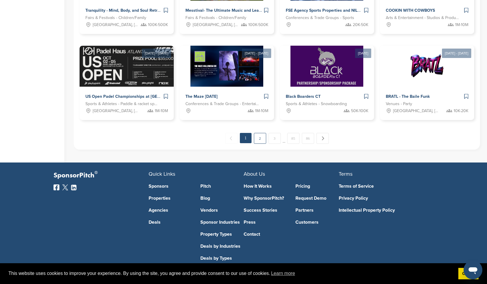
click at [260, 140] on link "2" at bounding box center [260, 138] width 12 height 11
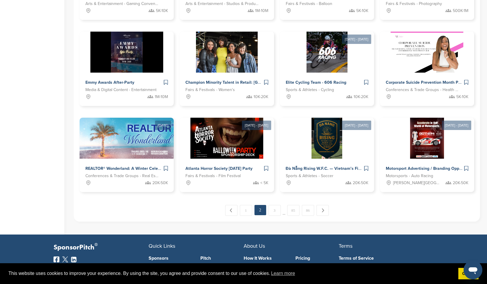
scroll to position [341, 0]
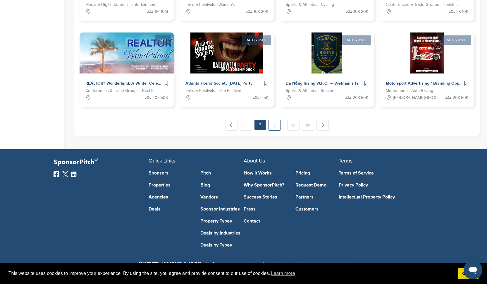
click at [275, 126] on link "3" at bounding box center [275, 125] width 12 height 11
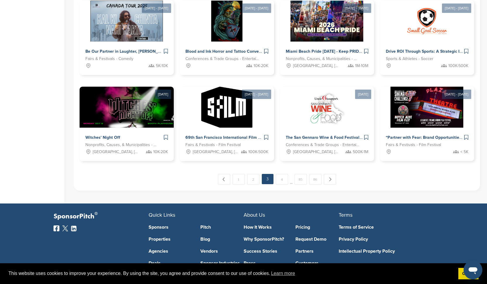
scroll to position [298, 0]
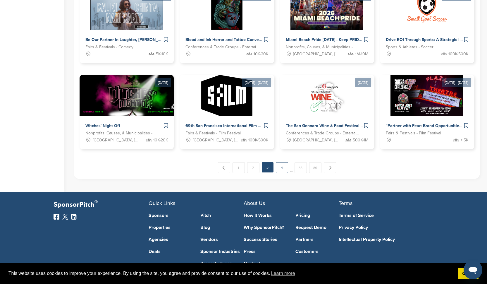
click at [283, 166] on link "4" at bounding box center [282, 167] width 12 height 11
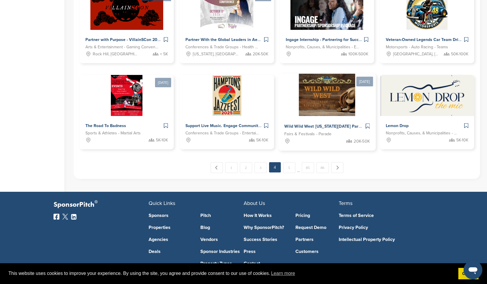
scroll to position [310, 0]
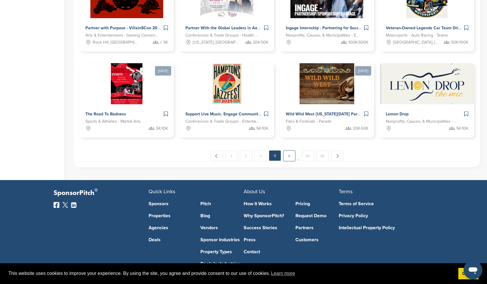
click at [290, 159] on link "5" at bounding box center [289, 155] width 12 height 11
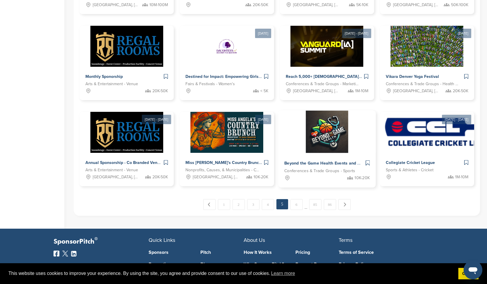
scroll to position [275, 0]
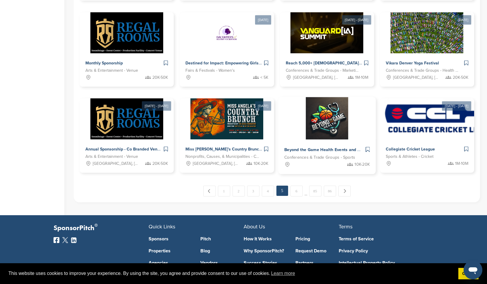
click at [331, 125] on img at bounding box center [327, 118] width 42 height 42
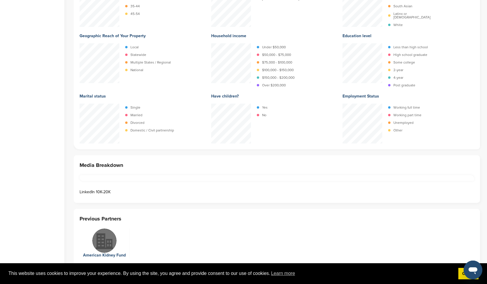
scroll to position [784, 0]
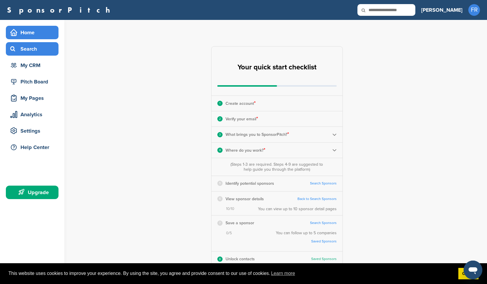
click at [25, 44] on div "Search" at bounding box center [34, 49] width 50 height 11
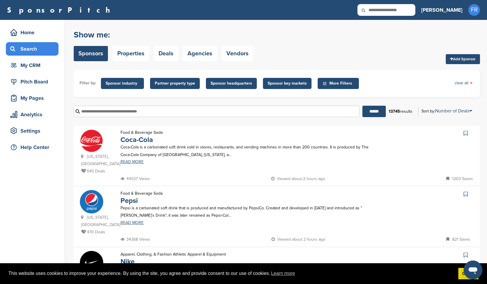
click at [127, 85] on span "Sponsor industry" at bounding box center [123, 83] width 34 height 6
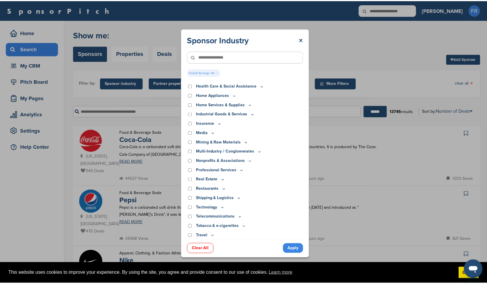
scroll to position [117, 0]
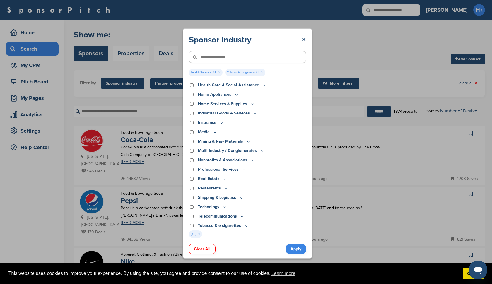
click at [292, 249] on link "Apply" at bounding box center [296, 249] width 20 height 10
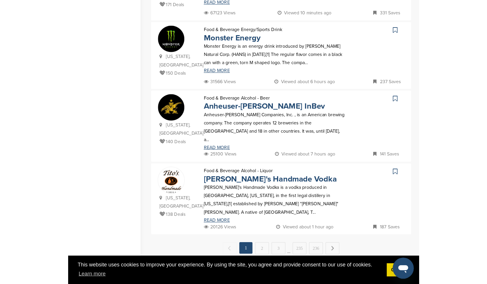
scroll to position [559, 0]
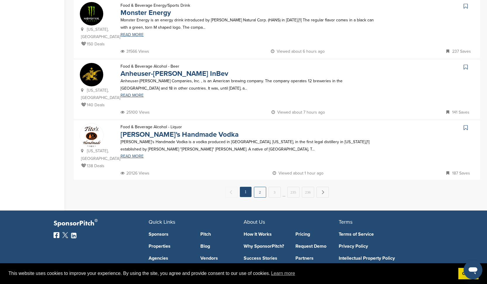
click at [260, 187] on link "2" at bounding box center [260, 192] width 12 height 11
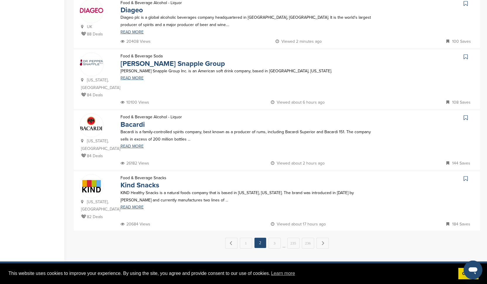
scroll to position [503, 0]
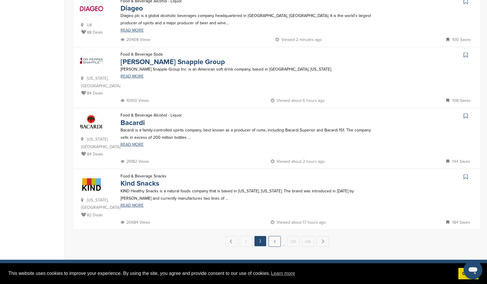
click at [272, 236] on link "3" at bounding box center [275, 241] width 12 height 11
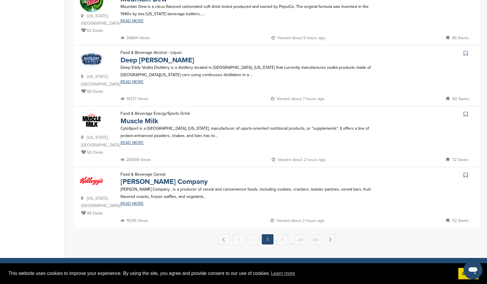
scroll to position [508, 0]
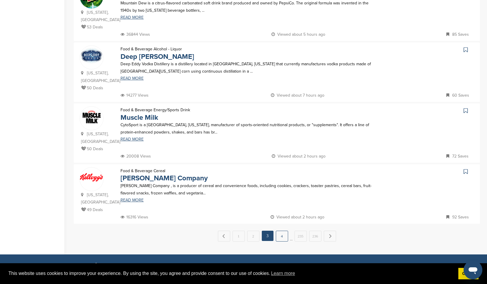
click at [282, 231] on link "4" at bounding box center [282, 236] width 12 height 11
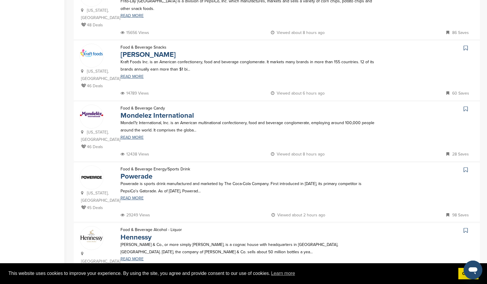
scroll to position [468, 0]
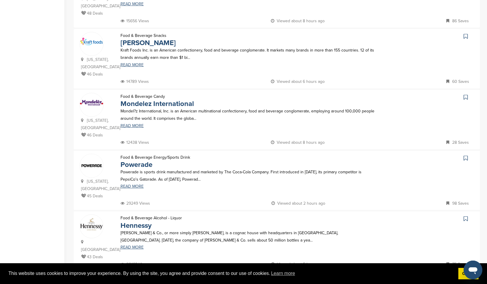
click at [288, 278] on link "5" at bounding box center [289, 283] width 12 height 11
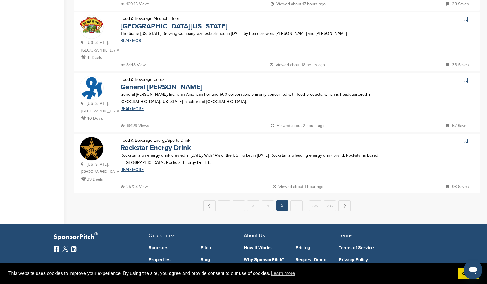
scroll to position [562, 0]
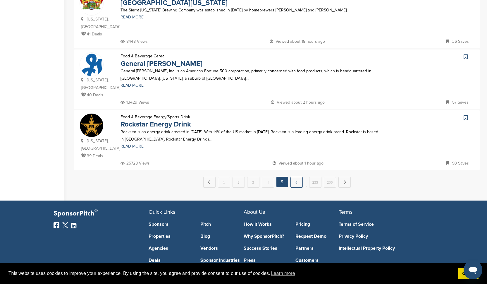
click at [297, 177] on link "6" at bounding box center [297, 182] width 12 height 11
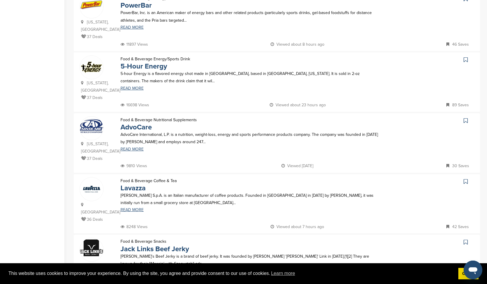
scroll to position [457, 0]
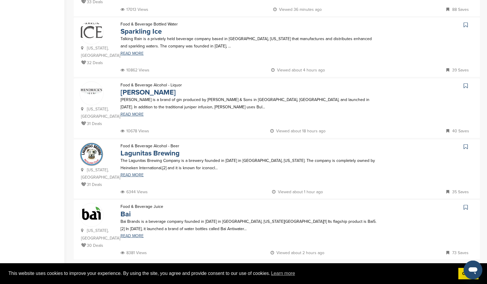
scroll to position [481, 0]
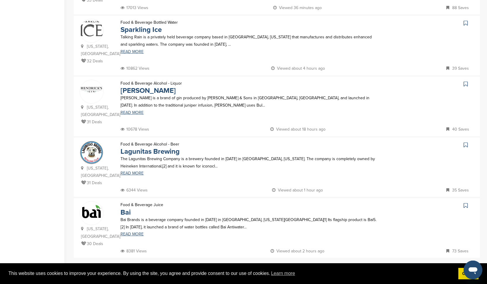
click at [292, 265] on link "8" at bounding box center [291, 270] width 12 height 11
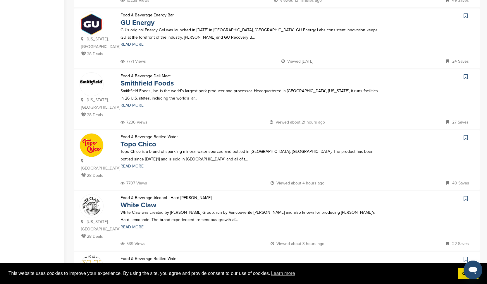
scroll to position [317, 0]
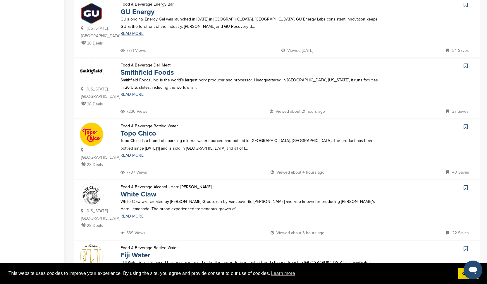
click at [135, 93] on link "READ MORE" at bounding box center [250, 94] width 258 height 4
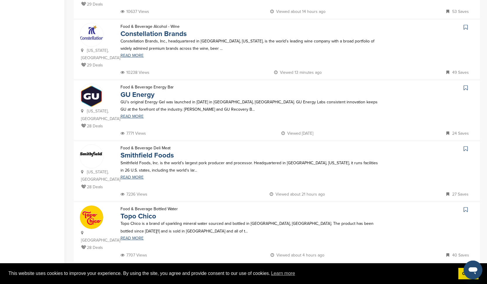
scroll to position [246, 0]
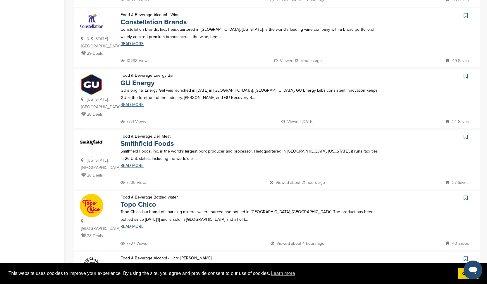
click at [135, 104] on link "READ MORE" at bounding box center [250, 105] width 258 height 4
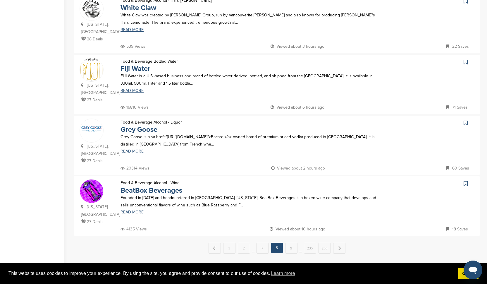
scroll to position [527, 0]
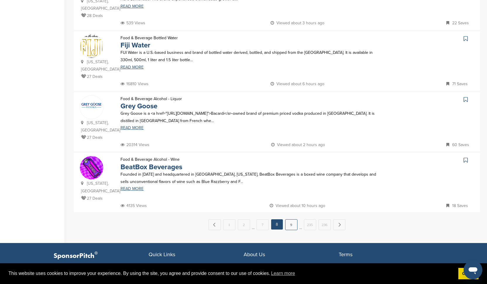
click at [294, 219] on link "9" at bounding box center [291, 224] width 12 height 11
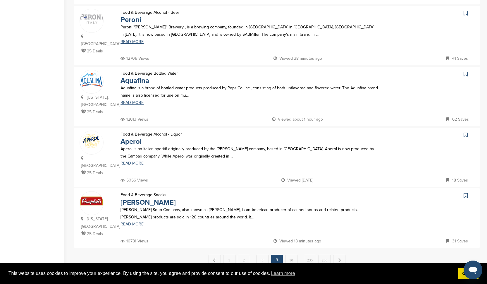
scroll to position [515, 0]
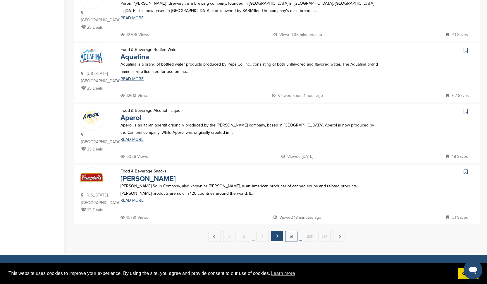
click at [291, 231] on link "10" at bounding box center [291, 236] width 12 height 11
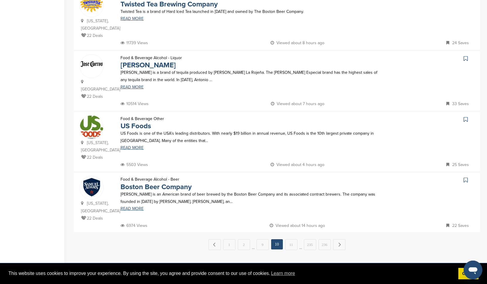
scroll to position [509, 0]
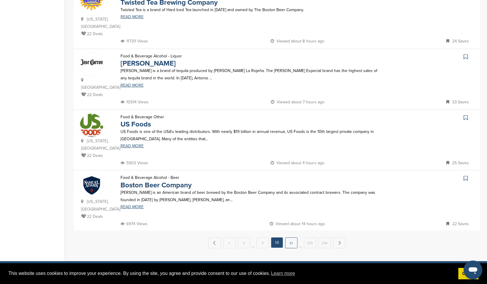
click at [291, 237] on link "11" at bounding box center [291, 242] width 12 height 11
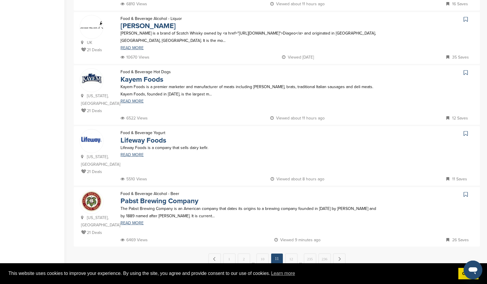
scroll to position [489, 0]
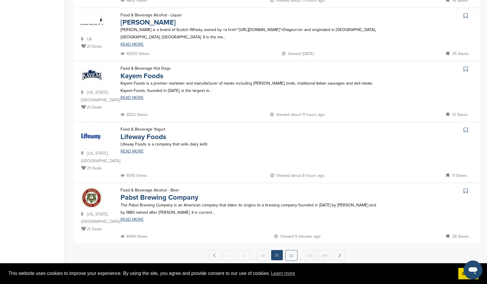
click at [289, 250] on link "12" at bounding box center [291, 255] width 12 height 11
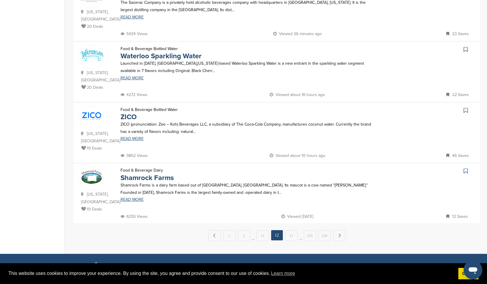
scroll to position [541, 0]
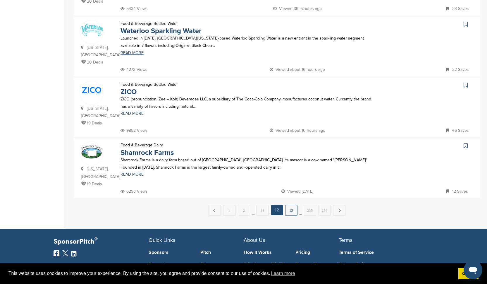
click at [291, 205] on link "13" at bounding box center [291, 210] width 12 height 11
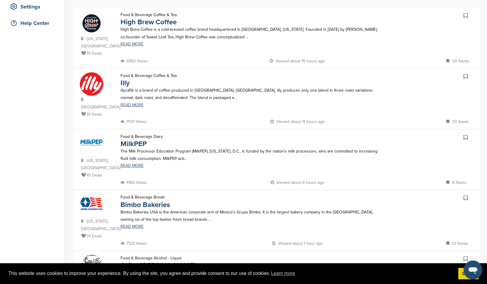
scroll to position [129, 0]
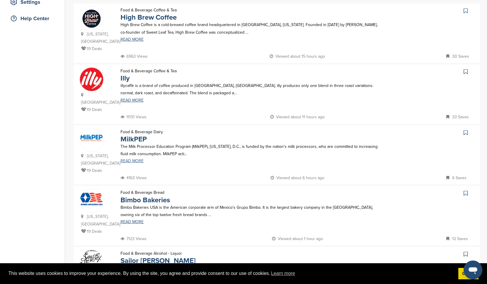
click at [122, 159] on link "READ MORE" at bounding box center [250, 161] width 258 height 4
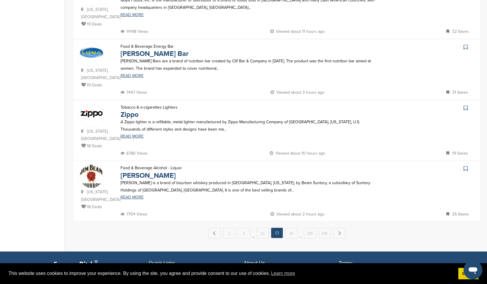
scroll to position [524, 0]
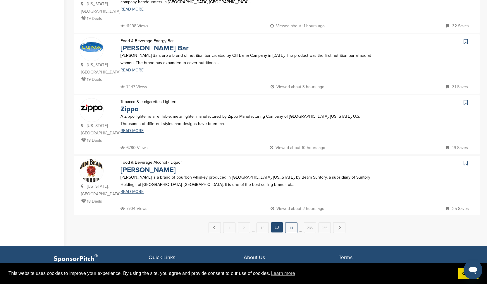
click at [289, 222] on link "14" at bounding box center [291, 227] width 12 height 11
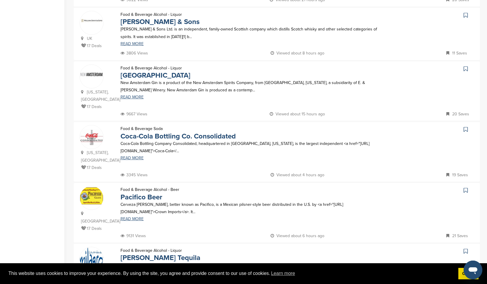
scroll to position [432, 0]
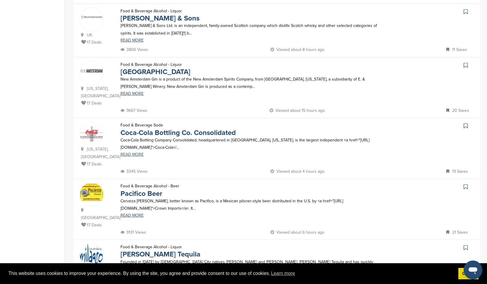
click at [135, 152] on link "READ MORE" at bounding box center [250, 154] width 258 height 4
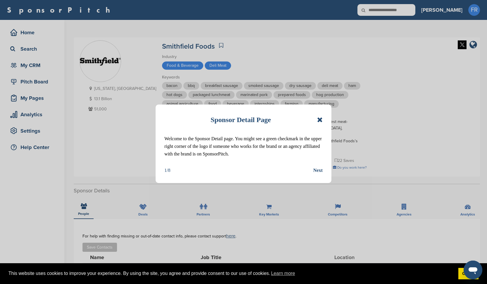
click at [320, 120] on icon at bounding box center [320, 119] width 6 height 7
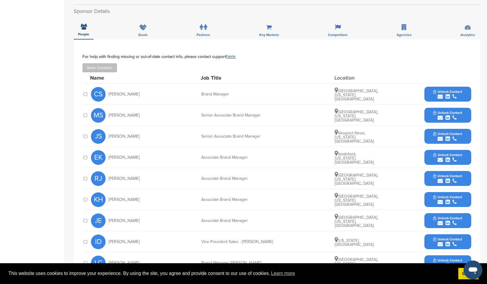
scroll to position [214, 0]
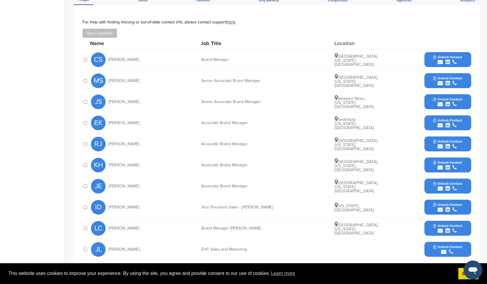
drag, startPoint x: 136, startPoint y: 47, endPoint x: 108, endPoint y: 47, distance: 28.1
click at [108, 52] on div "CS Caitlin Siracusa" at bounding box center [123, 59] width 64 height 15
copy span "Caitlin Siracusa"
click at [449, 55] on span "Unlock Contact" at bounding box center [447, 57] width 29 height 4
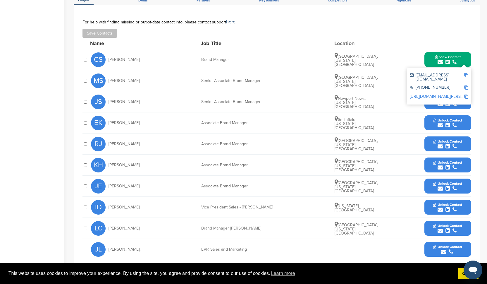
click at [467, 73] on img at bounding box center [466, 75] width 4 height 4
copy span "Caitlin Siracusa"
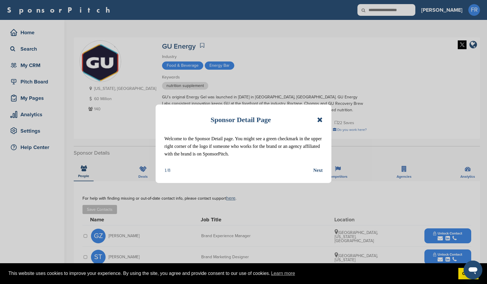
click at [320, 120] on icon at bounding box center [320, 119] width 6 height 7
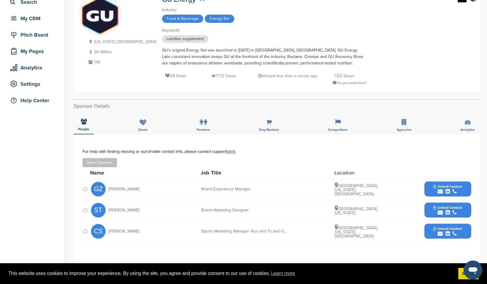
scroll to position [59, 0]
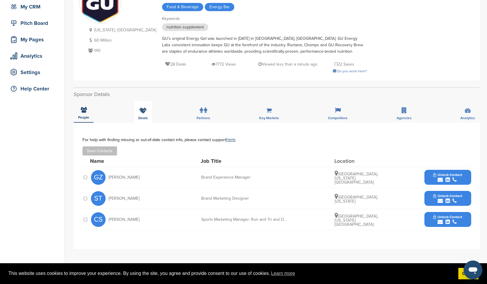
click at [143, 114] on div "Deals" at bounding box center [143, 112] width 18 height 22
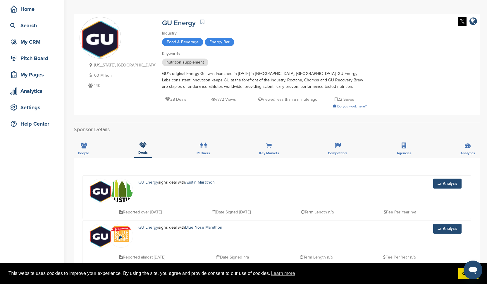
scroll to position [0, 0]
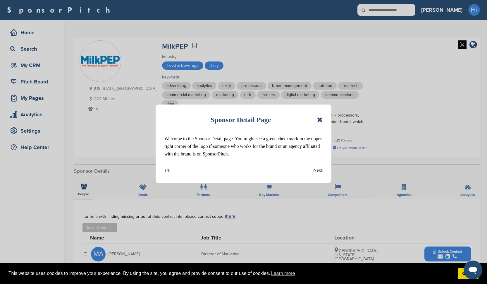
click at [320, 119] on icon at bounding box center [320, 119] width 6 height 7
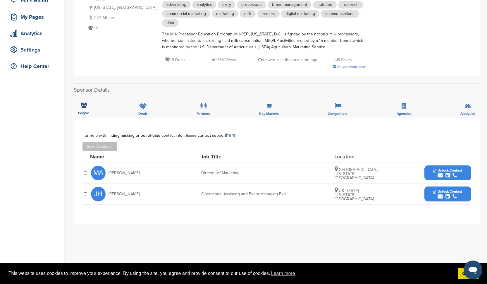
scroll to position [105, 0]
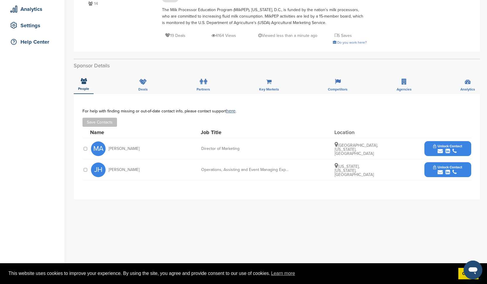
drag, startPoint x: 137, startPoint y: 148, endPoint x: 108, endPoint y: 149, distance: 29.6
click at [108, 149] on div "MA Miranda Abney" at bounding box center [123, 148] width 64 height 15
copy span "Miranda Abney"
click at [444, 150] on div "submit" at bounding box center [447, 151] width 29 height 6
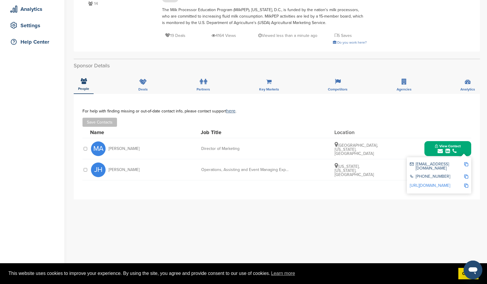
click at [465, 165] on img at bounding box center [466, 164] width 4 height 4
copy span "Miranda Abney"
click at [466, 164] on img at bounding box center [466, 164] width 4 height 4
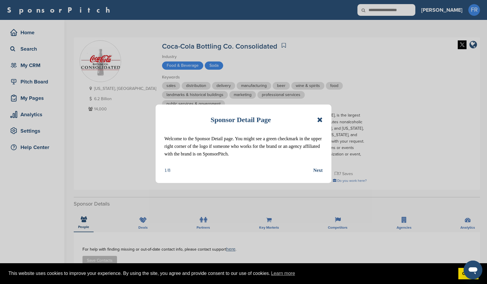
click at [319, 119] on icon at bounding box center [320, 119] width 6 height 7
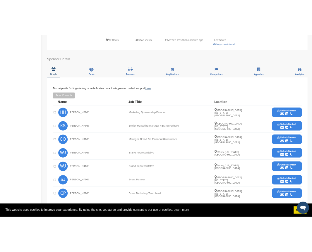
scroll to position [177, 0]
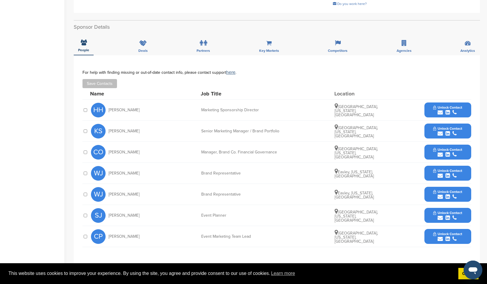
drag, startPoint x: 137, startPoint y: 110, endPoint x: 107, endPoint y: 109, distance: 29.9
click at [107, 109] on div "HH [PERSON_NAME]" at bounding box center [123, 110] width 64 height 15
copy span "[PERSON_NAME]"
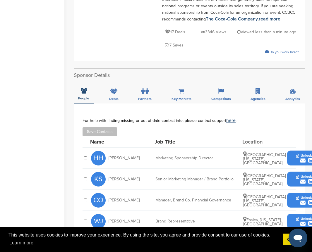
click at [301, 154] on span "Unlock Contact" at bounding box center [310, 156] width 29 height 4
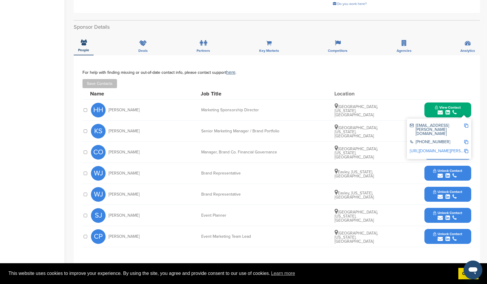
click at [467, 126] on img at bounding box center [466, 125] width 4 height 4
copy span "[PERSON_NAME]"
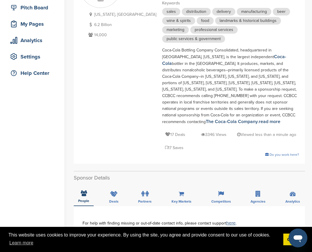
scroll to position [24, 0]
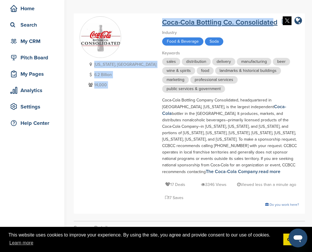
drag, startPoint x: 129, startPoint y: 19, endPoint x: 249, endPoint y: 21, distance: 120.3
click at [249, 21] on div "[US_STATE], [GEOGRAPHIC_DATA] 6.2 Billion 14,000 Coca-Cola Bottling Co. Consoli…" at bounding box center [189, 113] width 219 height 195
copy div "[US_STATE], [GEOGRAPHIC_DATA] 6.2 Billion 14,000 Coca-Cola Bottling Co. Consoli…"
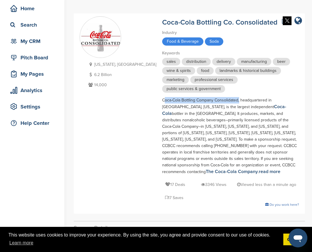
drag, startPoint x: 214, startPoint y: 91, endPoint x: 138, endPoint y: 92, distance: 75.8
click at [162, 97] on div "Coca-Cola Bottling Company Consolidated, headquartered in [GEOGRAPHIC_DATA], [U…" at bounding box center [230, 136] width 137 height 78
copy div "Coca-Cola Bottling Company Consolidated"
